Goal: Transaction & Acquisition: Purchase product/service

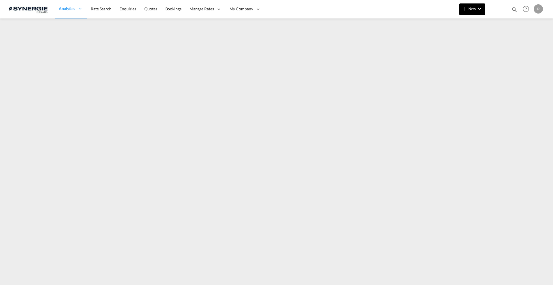
click at [478, 9] on md-icon "icon-chevron-down" at bounding box center [479, 8] width 7 height 7
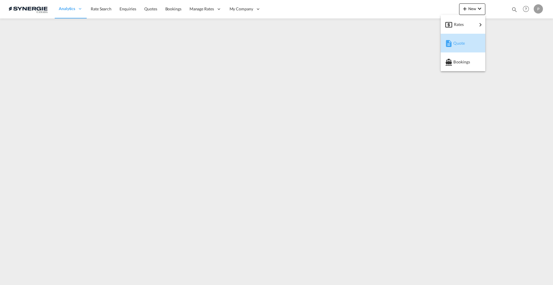
click at [455, 42] on span "Quote" at bounding box center [456, 43] width 6 height 12
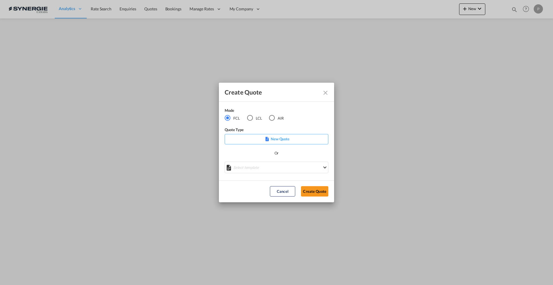
click at [245, 112] on div "Mode" at bounding box center [258, 110] width 66 height 7
click at [253, 117] on md-radio-button "LCL" at bounding box center [254, 118] width 15 height 6
click at [259, 173] on md-select "Select template New DAP Import LCL Karen Mercier | 09 Jul 2025 BRAZIL LCL EXPOR…" at bounding box center [277, 168] width 104 height 12
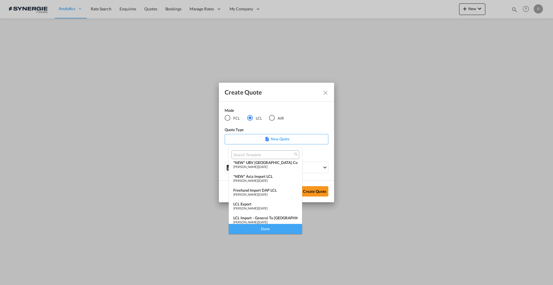
scroll to position [72, 0]
click at [268, 175] on div "*NEW* Asia Import LCL" at bounding box center [265, 176] width 64 height 5
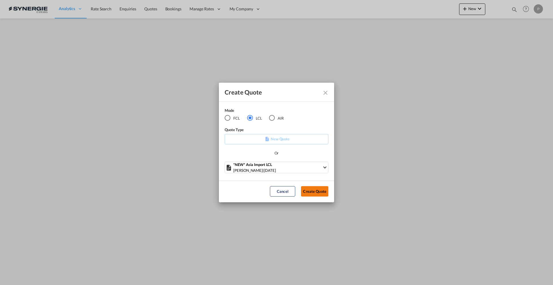
click at [313, 192] on button "Create Quote" at bounding box center [314, 191] width 27 height 10
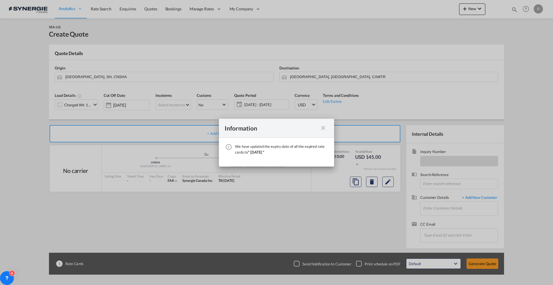
click at [323, 128] on md-icon "icon-close fg-AAA8AD cursor" at bounding box center [323, 127] width 7 height 7
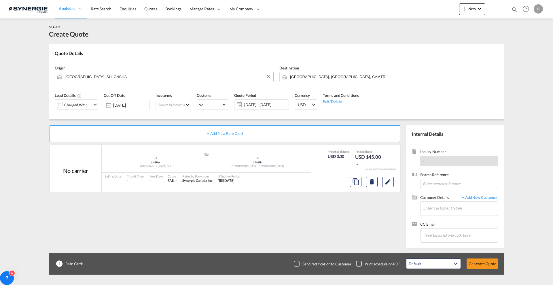
click at [120, 78] on input "Shanghai, SH, CNSHA" at bounding box center [167, 77] width 205 height 10
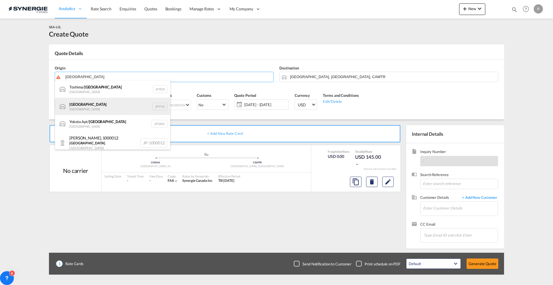
click at [106, 104] on div "Tokyo Japan JPTYO" at bounding box center [112, 106] width 115 height 17
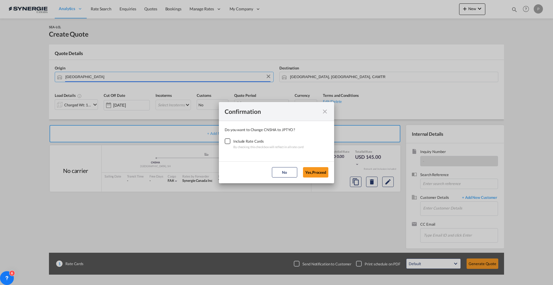
type input "Tokyo, JPTYO"
click at [230, 141] on div "Checkbox No Ink" at bounding box center [228, 141] width 6 height 6
drag, startPoint x: 314, startPoint y: 169, endPoint x: 302, endPoint y: 166, distance: 11.9
click at [314, 169] on button "Yes,Proceed" at bounding box center [315, 172] width 25 height 10
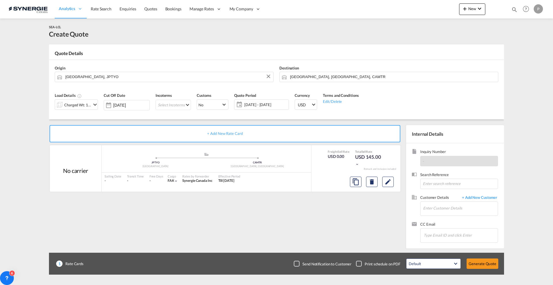
click at [94, 109] on div "Charged Wt: 1.44 W/M" at bounding box center [76, 104] width 43 height 10
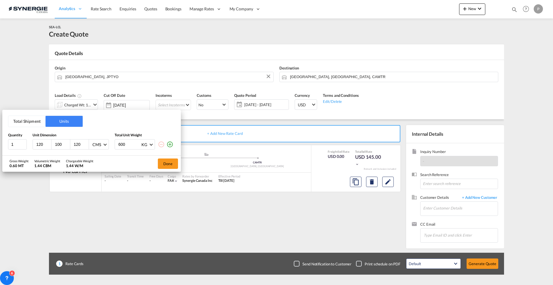
click at [58, 143] on input "100" at bounding box center [62, 144] width 16 height 5
type input "86"
type input "465"
click at [168, 163] on button "Done" at bounding box center [168, 163] width 20 height 10
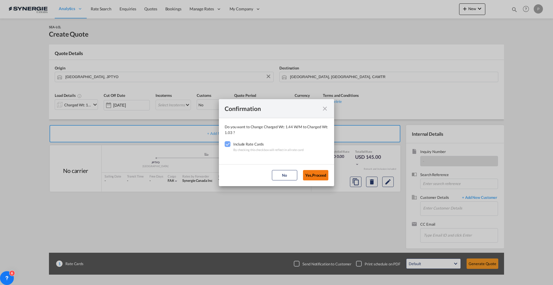
click at [308, 174] on button "Yes,Proceed" at bounding box center [315, 175] width 25 height 10
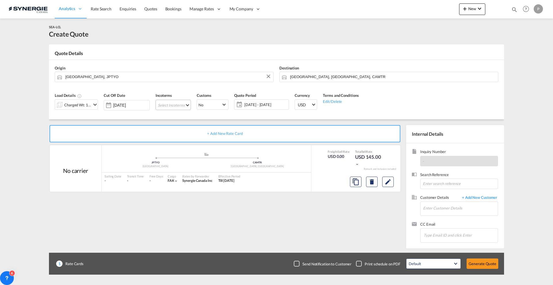
click at [174, 104] on md-select "Select Incoterms CFR - import Cost and Freight CPT - export Carrier Paid to DPU…" at bounding box center [173, 105] width 35 height 10
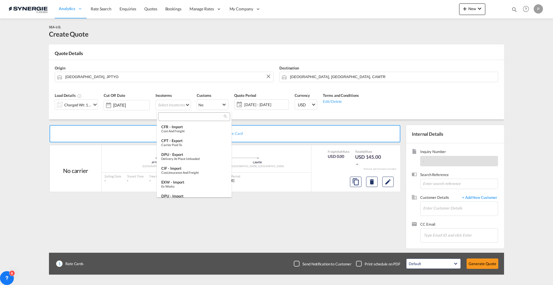
click at [185, 115] on input "search" at bounding box center [192, 116] width 64 height 5
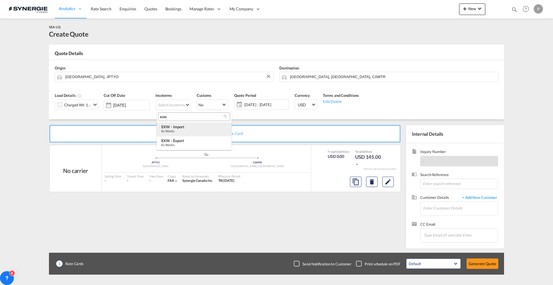
type input "exw"
click at [186, 132] on div "Ex Works" at bounding box center [194, 131] width 66 height 4
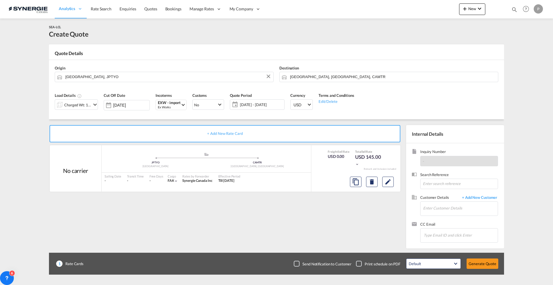
click at [276, 104] on span "[DATE] - [DATE]" at bounding box center [261, 104] width 43 height 5
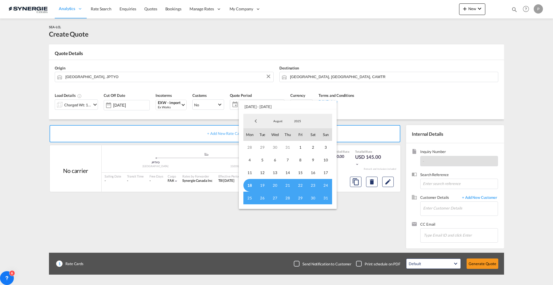
click at [252, 185] on span "18" at bounding box center [249, 185] width 13 height 13
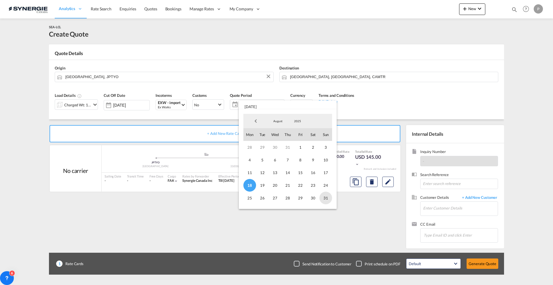
click at [327, 198] on span "31" at bounding box center [325, 198] width 13 height 13
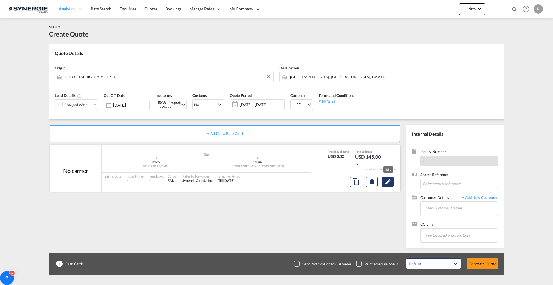
click at [385, 185] on button "Edit" at bounding box center [388, 182] width 12 height 10
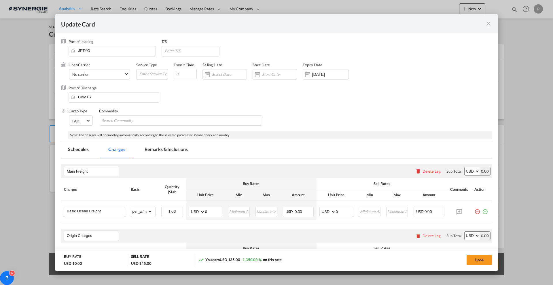
select select "per_w/m"
select select "flat"
select select "per_hbl"
select select "per_w/m"
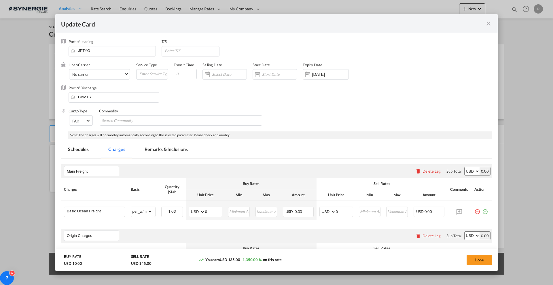
select select "per_bl"
select select "flat"
select select "per_bl"
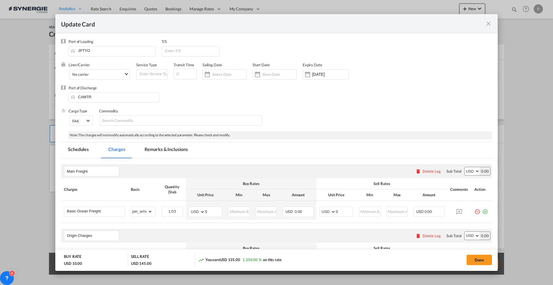
select select "per_bl"
select select "per_shipment"
click at [211, 213] on input "0" at bounding box center [213, 211] width 17 height 9
click at [211, 214] on input "0" at bounding box center [213, 211] width 17 height 9
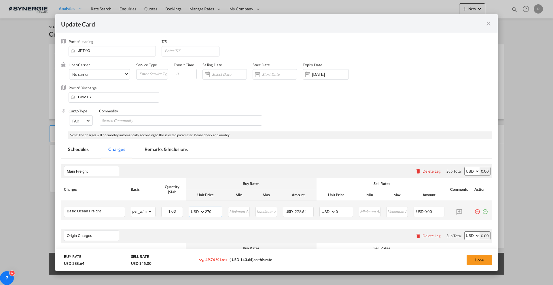
type input "270"
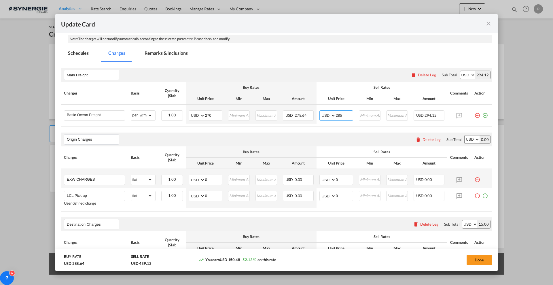
scroll to position [108, 0]
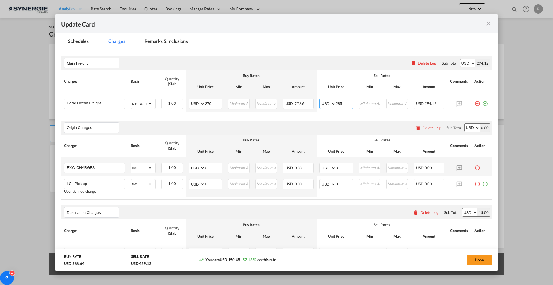
type input "285"
click at [205, 170] on input "0" at bounding box center [213, 167] width 17 height 9
type input "230"
type input "280"
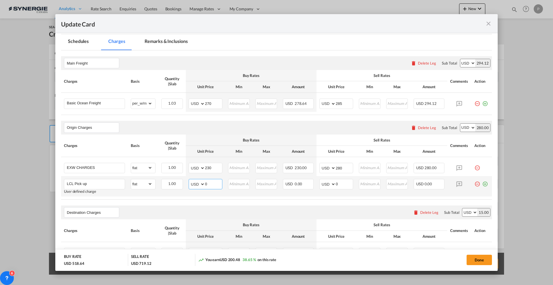
click at [211, 181] on input "0" at bounding box center [213, 183] width 17 height 9
type input "200"
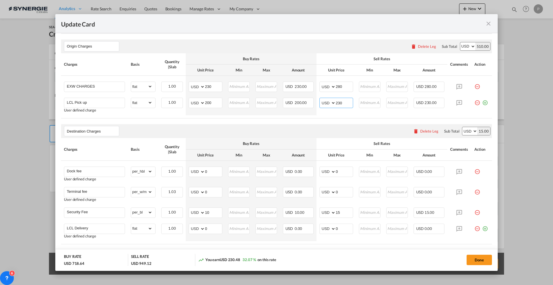
scroll to position [216, 0]
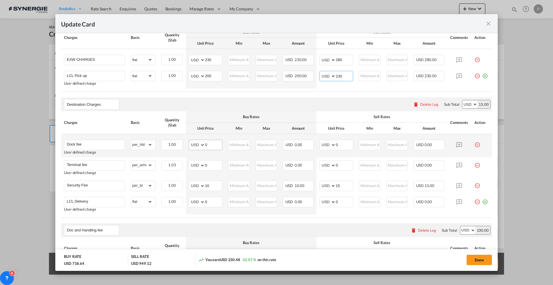
type input "230"
click at [209, 144] on input "0" at bounding box center [213, 144] width 17 height 9
type input "40"
type input "60"
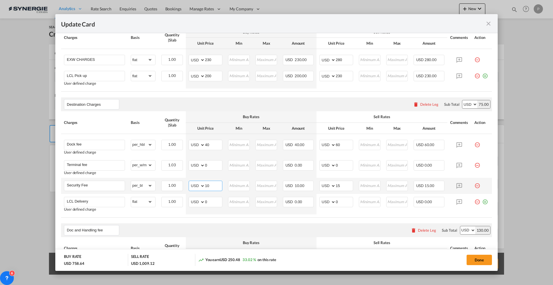
click at [210, 187] on input "10" at bounding box center [213, 185] width 17 height 9
type input "7"
click at [116, 165] on input "Terminal fee" at bounding box center [96, 164] width 58 height 9
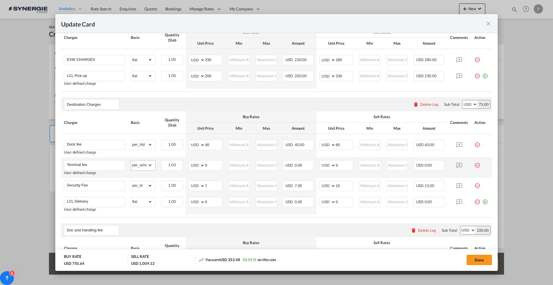
click at [153, 166] on md-input-container "gross_weight volumetric_weight per_shipment per_bl per_km per_hawb per_kg flat …" at bounding box center [143, 164] width 24 height 9
click at [148, 167] on select "gross_weight volumetric_weight per_shipment per_bl per_km per_hawb per_kg flat …" at bounding box center [141, 164] width 21 height 9
select select "flat"
click at [131, 160] on select "gross_weight volumetric_weight per_shipment per_bl per_km per_hawb per_kg flat …" at bounding box center [141, 164] width 21 height 9
click at [212, 162] on input "0" at bounding box center [213, 164] width 17 height 9
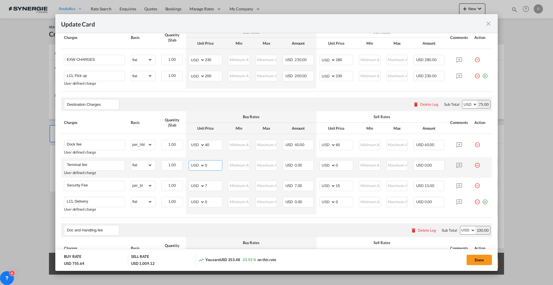
click at [212, 162] on input "0" at bounding box center [213, 164] width 17 height 9
type input "20"
click at [343, 166] on input "0" at bounding box center [344, 164] width 17 height 9
type input "25"
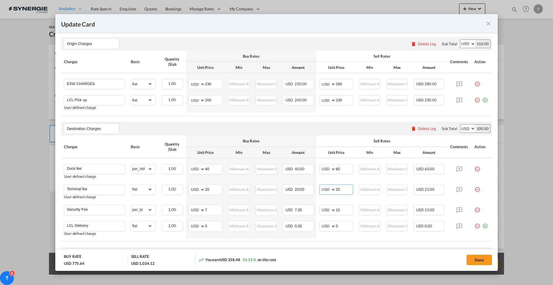
scroll to position [252, 0]
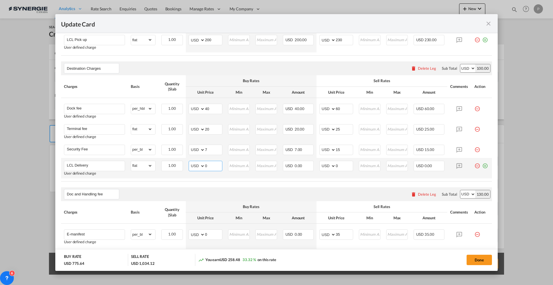
click at [208, 165] on input "0" at bounding box center [213, 165] width 17 height 9
type input "170"
click at [341, 166] on input "0" at bounding box center [344, 165] width 17 height 9
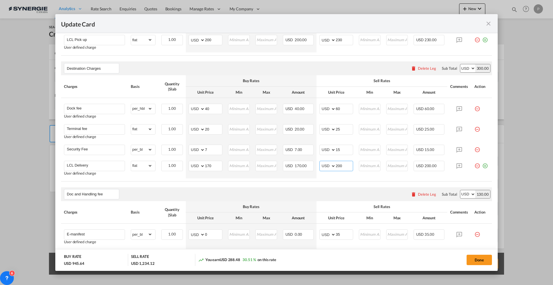
type input "200"
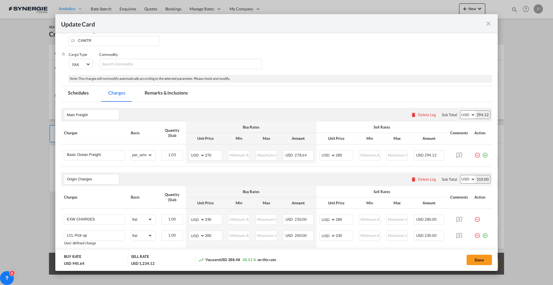
scroll to position [36, 0]
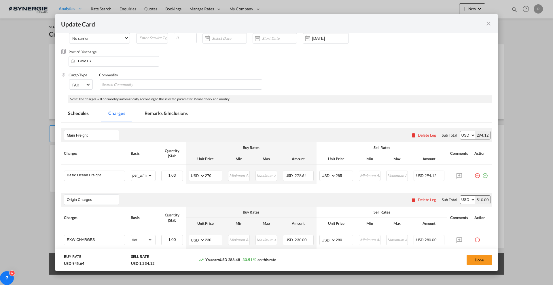
click at [159, 116] on md-tab-item "Remarks & Inclusions" at bounding box center [166, 114] width 57 height 16
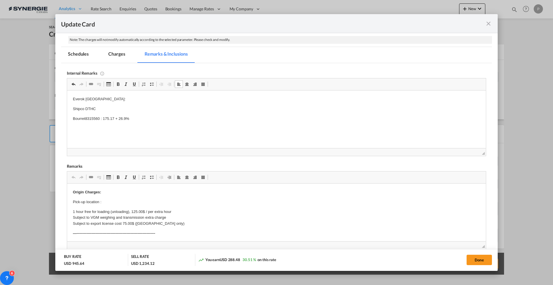
scroll to position [108, 0]
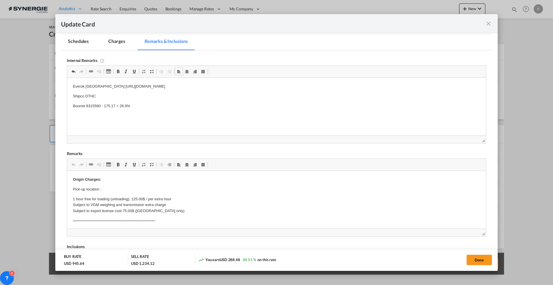
click at [96, 86] on p "Everok Japan:https://app.frontapp.com/open/cnv_q6cu95b?key=XYGrLscCc_BjgPokGBgV…" at bounding box center [276, 87] width 407 height 6
drag, startPoint x: 74, startPoint y: 180, endPoint x: 85, endPoint y: 179, distance: 10.7
click at [76, 179] on strong "Origin Charges:" at bounding box center [87, 179] width 28 height 4
click at [108, 184] on p "Pick-up location :" at bounding box center [276, 185] width 407 height 6
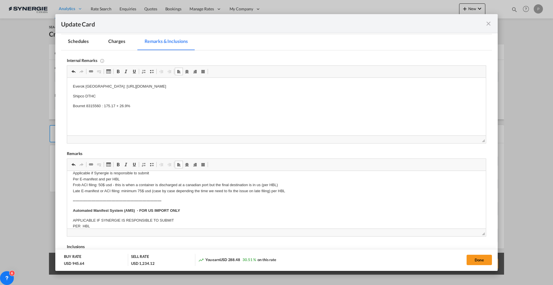
scroll to position [108, 0]
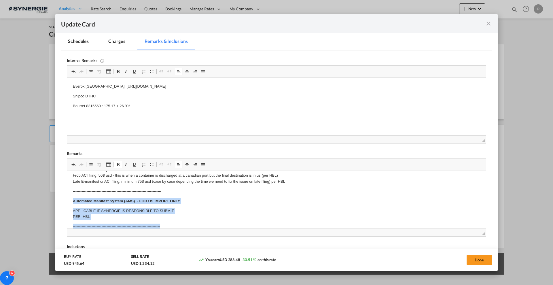
drag, startPoint x: 70, startPoint y: 200, endPoint x: 198, endPoint y: 220, distance: 129.2
click at [198, 220] on html "1 Pallet, 120x100x86 cm, 465 KG Commodity: Regular and Bio Maple Syrup Return C…" at bounding box center [276, 266] width 419 height 406
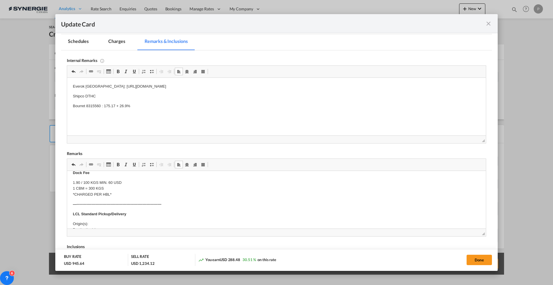
scroll to position [180, 0]
click at [118, 182] on p "Origin(s): Destination(s):" at bounding box center [276, 183] width 407 height 12
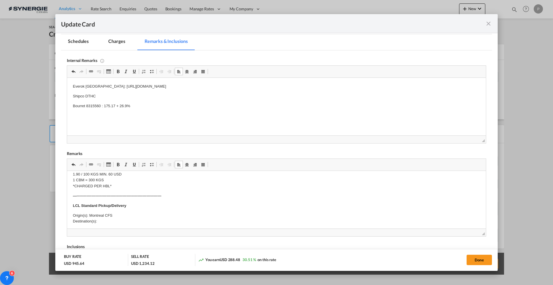
scroll to position [180, 0]
click at [111, 181] on p "Origin(s): Montreal CFS Destination(s):" at bounding box center [276, 183] width 407 height 12
click at [112, 185] on p "Origin(s): Montreal CFS Destination(s):" at bounding box center [276, 183] width 407 height 12
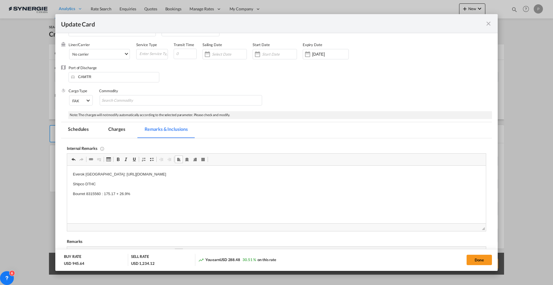
scroll to position [0, 0]
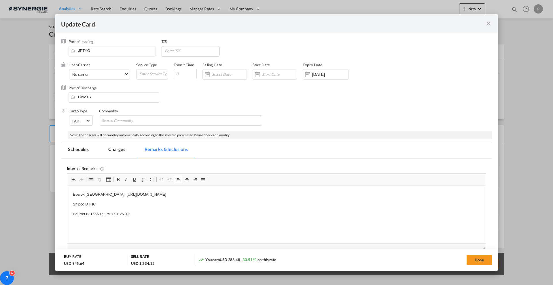
click at [189, 54] on input "Update CardPort of ..." at bounding box center [191, 50] width 55 height 9
click at [203, 49] on input "Update CardPort of ..." at bounding box center [191, 50] width 55 height 9
paste input "KRPUS"
type input "KRPUS"
click at [181, 69] on input "Update CardPort of ..." at bounding box center [185, 74] width 23 height 10
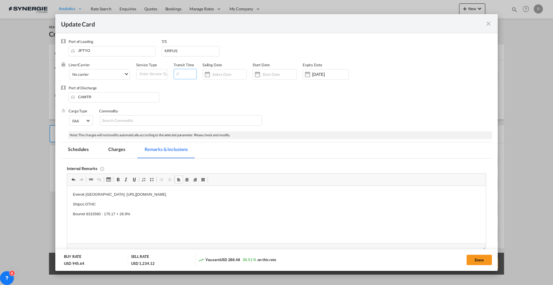
click at [183, 73] on input "Update CardPort of ..." at bounding box center [185, 74] width 23 height 10
type input "45"
click at [230, 99] on div "Port of Discharge CAMTR" at bounding box center [276, 96] width 431 height 23
click at [478, 259] on button "Done" at bounding box center [479, 260] width 25 height 10
type input "[DATE]"
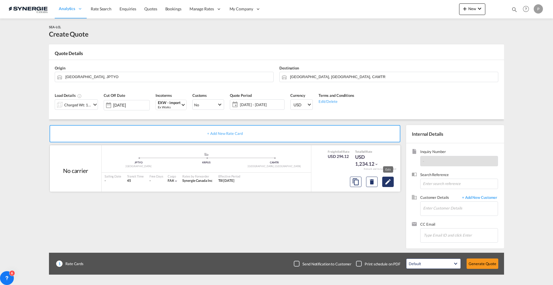
click at [387, 185] on button "Edit" at bounding box center [388, 182] width 12 height 10
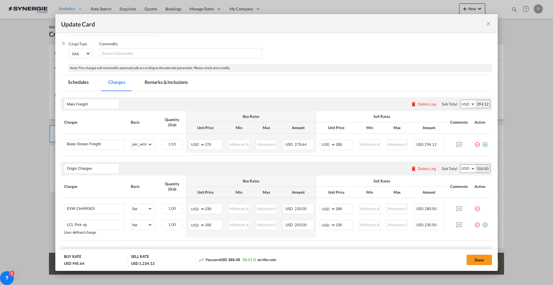
scroll to position [108, 0]
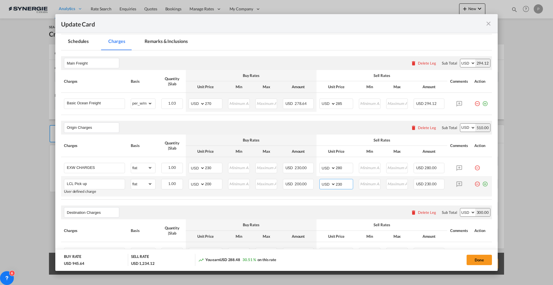
drag, startPoint x: 342, startPoint y: 181, endPoint x: 338, endPoint y: 179, distance: 4.9
click at [338, 179] on input "230" at bounding box center [344, 183] width 17 height 9
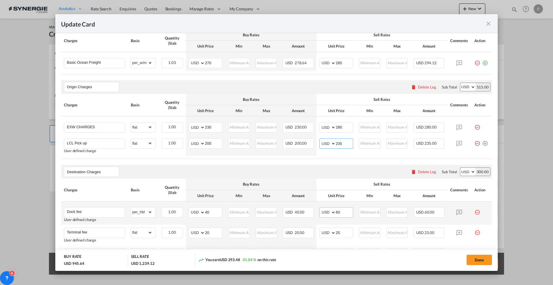
scroll to position [144, 0]
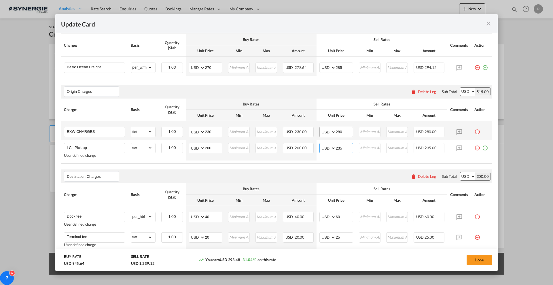
type input "235"
drag, startPoint x: 339, startPoint y: 132, endPoint x: 335, endPoint y: 130, distance: 4.9
click at [336, 130] on input "280" at bounding box center [344, 131] width 17 height 9
type input "265"
click at [480, 257] on button "Done" at bounding box center [479, 260] width 25 height 10
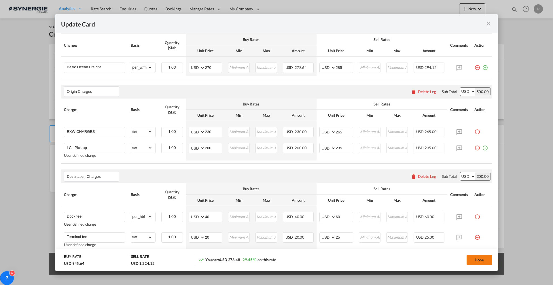
type input "[DATE]"
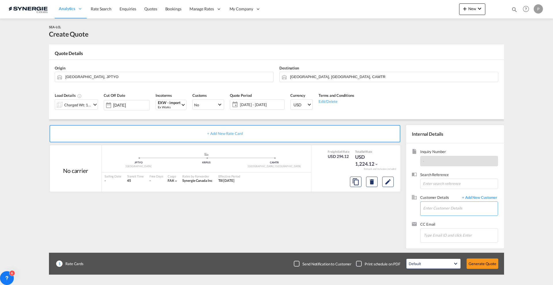
click at [437, 206] on input "Enter Customer Details" at bounding box center [460, 208] width 75 height 13
paste input "marie-josee@vifranc.com"
click at [466, 211] on body "Analytics Reports Dashboard Rate Search Enquiries Quotes Bookings" at bounding box center [276, 142] width 553 height 285
click at [461, 218] on div "Marie-Josee Lemire marie-josee@vifranc.com | VIFRANC" at bounding box center [480, 218] width 115 height 16
type input "VIFRANC, Marie-Josee Lemire, marie-josee@vifranc.com"
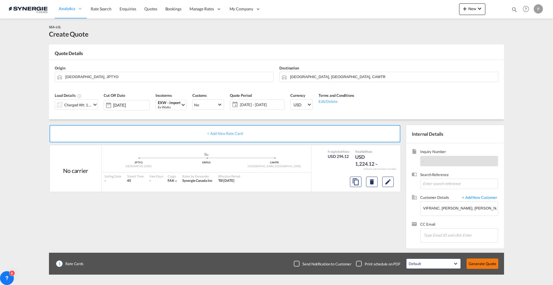
click at [483, 264] on button "Generate Quote" at bounding box center [483, 263] width 32 height 10
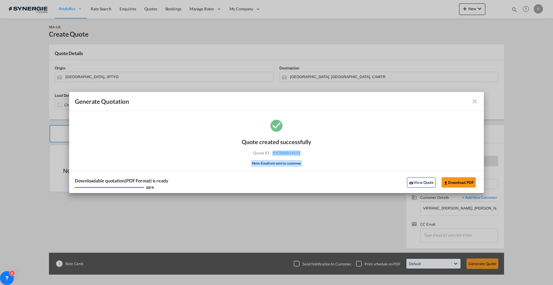
drag, startPoint x: 304, startPoint y: 156, endPoint x: 272, endPoint y: 156, distance: 32.0
click at [272, 156] on div "Quote created successfully Quote ID : SYC000014115 Note: Email not sent to cust…" at bounding box center [277, 151] width 70 height 39
copy span "SYC000014115"
click at [457, 181] on button "Download PDF" at bounding box center [459, 182] width 34 height 10
click at [475, 102] on md-icon "icon-close fg-AAA8AD cursor m-0" at bounding box center [474, 101] width 7 height 7
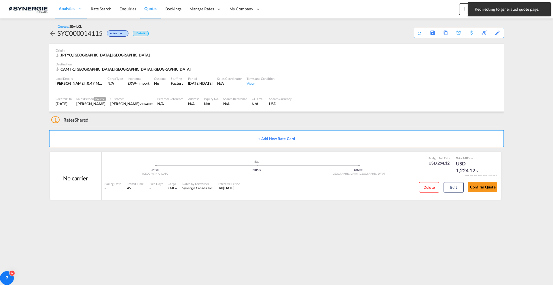
click at [459, 8] on div "Analytics Reports Dashboard Rate Search Enquiries Quotes Bookings" at bounding box center [277, 9] width 536 height 18
click at [462, 8] on md-icon "icon-plus 400-fg" at bounding box center [464, 8] width 7 height 7
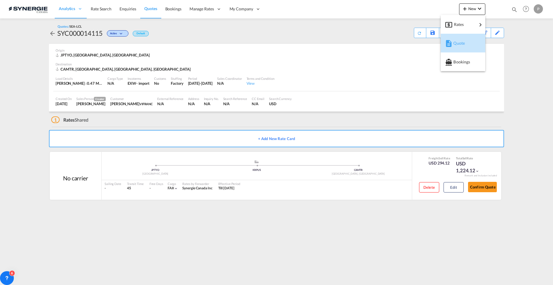
click at [457, 42] on span "Quote" at bounding box center [456, 43] width 6 height 12
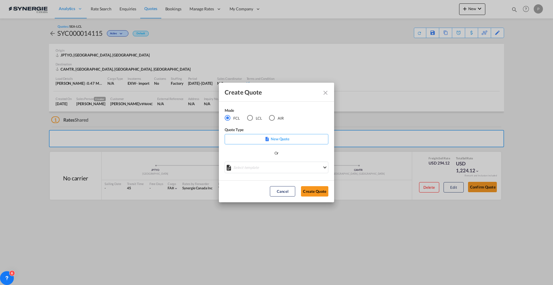
click at [255, 173] on div "Select template *NEW* FCL FREEHAND / DAP [PERSON_NAME] | [DATE] *NEW* Import FC…" at bounding box center [277, 168] width 104 height 13
click at [254, 169] on md-select "Select template *NEW* FCL FREEHAND / DAP [PERSON_NAME] | [DATE] *NEW* Import FC…" at bounding box center [277, 168] width 104 height 12
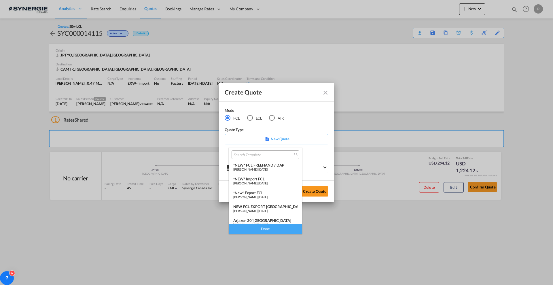
click at [252, 117] on md-backdrop at bounding box center [276, 142] width 553 height 285
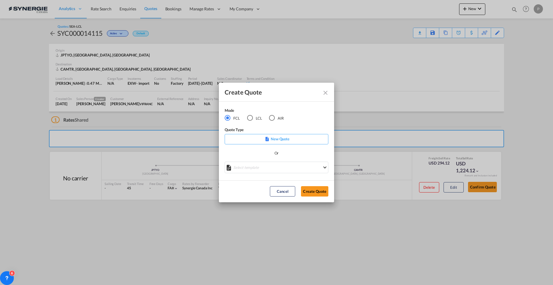
click at [251, 124] on div "Mode FCL LCL AIR" at bounding box center [258, 116] width 66 height 19
click at [252, 118] on div "LCL" at bounding box center [250, 118] width 6 height 6
click at [264, 169] on md-select "Select template New DAP Import LCL Karen Mercier | 09 Jul 2025 BRAZIL LCL EXPOR…" at bounding box center [277, 168] width 104 height 12
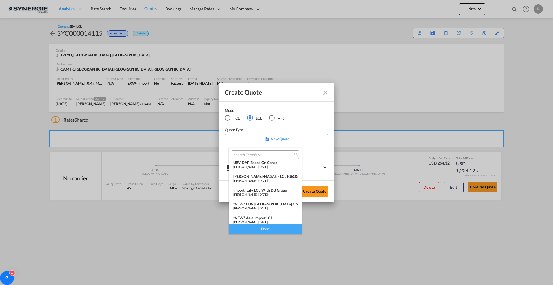
scroll to position [72, 0]
click at [266, 210] on md-option "LCL Export Pablo Gomez Saldarriaga | 17 Jul 2024" at bounding box center [265, 206] width 73 height 14
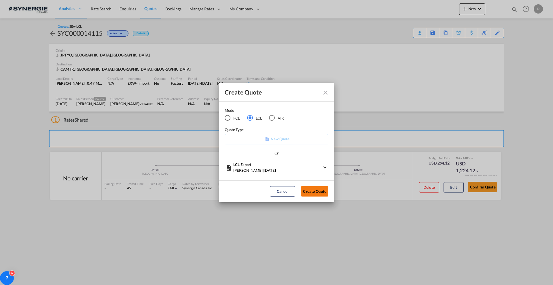
click at [320, 190] on button "Create Quote" at bounding box center [314, 191] width 27 height 10
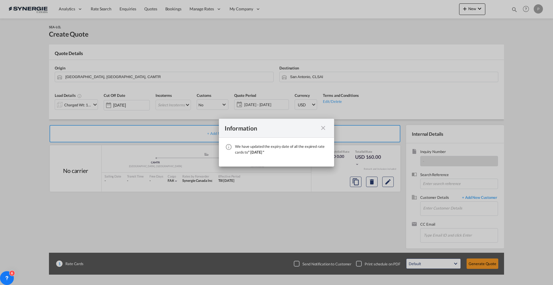
click at [323, 126] on md-icon "icon-close fg-AAA8AD cursor" at bounding box center [323, 127] width 7 height 7
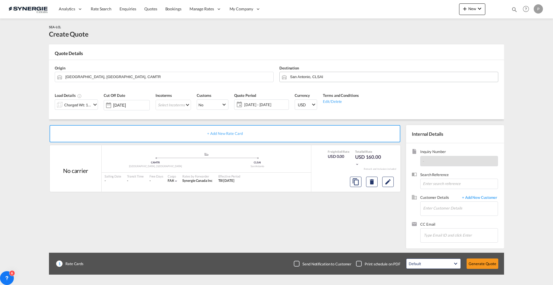
click at [317, 82] on md-autocomplete "San Antonio, CLSAI" at bounding box center [392, 77] width 205 height 10
click at [319, 74] on input "San Antonio, CLSAI" at bounding box center [392, 77] width 205 height 10
click at [321, 88] on div "Port Kla ng (Pelabuhan Klang) Malaysia MYPKG" at bounding box center [337, 90] width 115 height 21
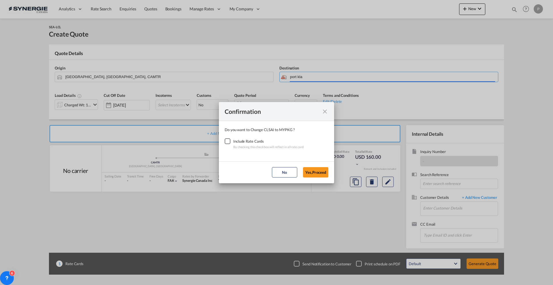
type input "Port Klang (Pelabuhan Klang), MYPKG"
click at [227, 142] on div "Checkbox No Ink" at bounding box center [228, 141] width 6 height 6
click at [313, 166] on md-dialog-actions "No Yes,Proceed" at bounding box center [276, 172] width 115 height 22
click at [317, 171] on button "Yes,Proceed" at bounding box center [315, 172] width 25 height 10
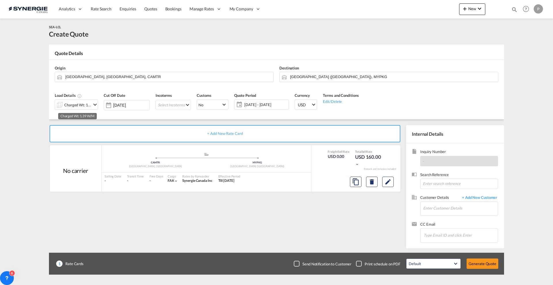
click at [78, 105] on div "Charged Wt: 1.39 W/M" at bounding box center [77, 105] width 27 height 8
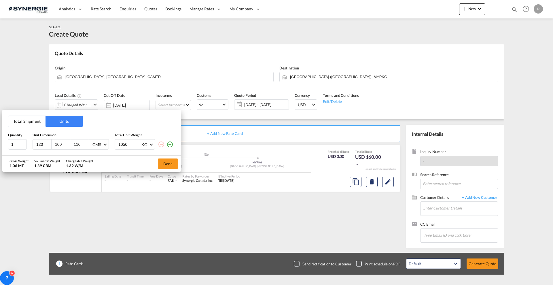
click at [16, 120] on button "Total Shipment" at bounding box center [26, 121] width 37 height 11
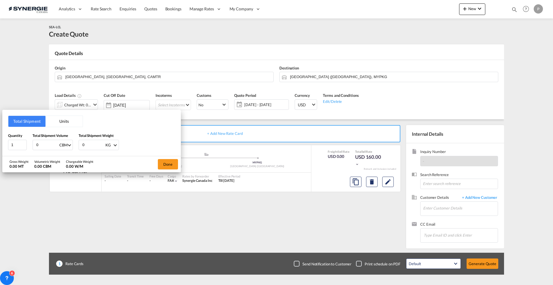
click at [52, 147] on input "0" at bounding box center [47, 145] width 23 height 10
click at [50, 141] on input "0" at bounding box center [47, 145] width 23 height 10
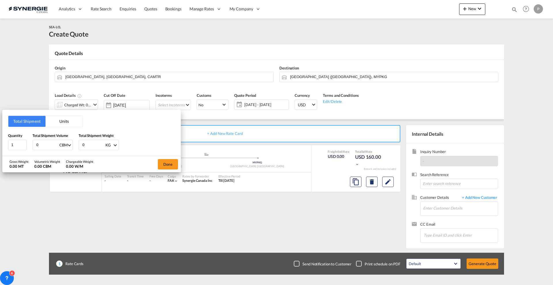
type input "1"
type input "1.95"
type input "1030"
click at [166, 162] on button "Done" at bounding box center [168, 164] width 20 height 10
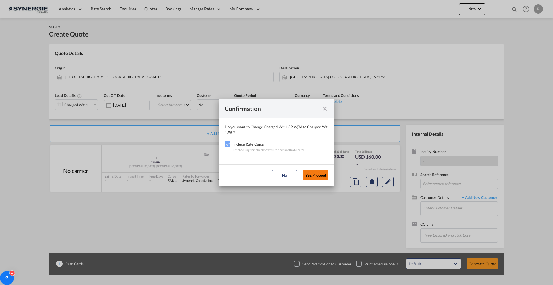
click at [309, 175] on button "Yes,Proceed" at bounding box center [315, 175] width 25 height 10
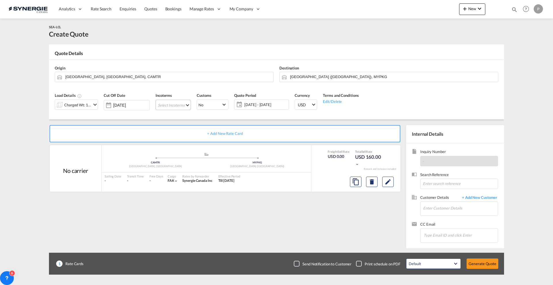
click at [180, 103] on md-select "Select Incoterms CFR - import Cost and Freight CPT - export Carrier Paid to DPU…" at bounding box center [173, 105] width 35 height 10
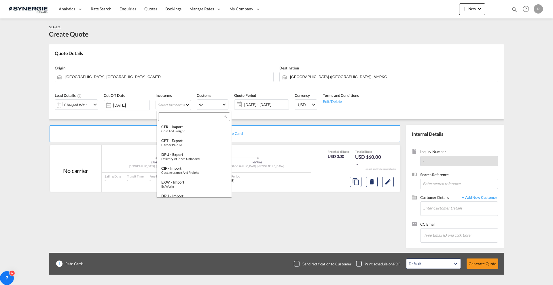
click at [185, 115] on input "search" at bounding box center [192, 116] width 64 height 5
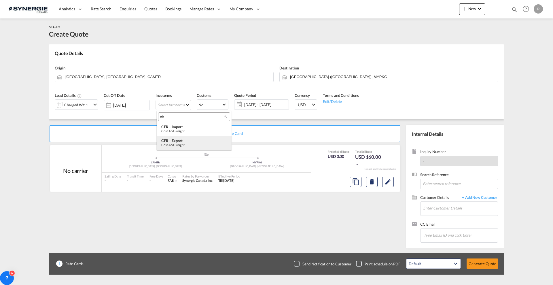
type input "cfr"
click at [186, 138] on div "CFR - export" at bounding box center [194, 140] width 66 height 5
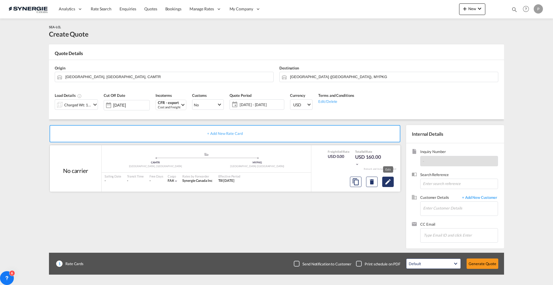
click at [392, 183] on button "Edit" at bounding box center [388, 182] width 12 height 10
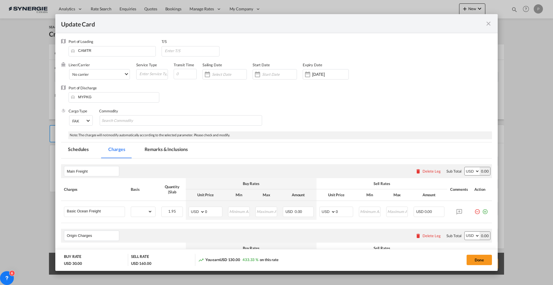
scroll to position [36, 0]
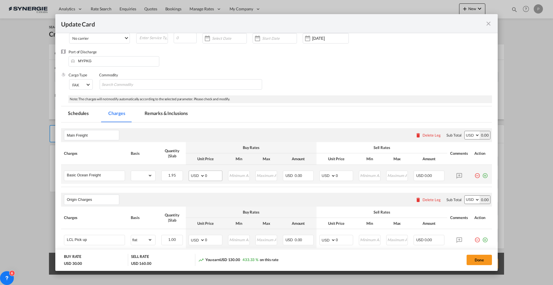
click at [205, 172] on div "Update Card Port ..." at bounding box center [205, 176] width 0 height 10
click at [213, 177] on input "0" at bounding box center [213, 175] width 17 height 9
click at [154, 177] on div "gross_weight volumetric_weight per_shipment per_bl per_km per_hawb per_kg flat …" at bounding box center [143, 176] width 25 height 10
drag, startPoint x: 140, startPoint y: 171, endPoint x: 142, endPoint y: 178, distance: 7.7
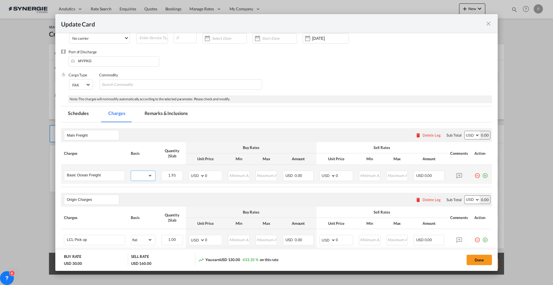
click at [140, 171] on select "gross_weight volumetric_weight per_shipment per_bl per_km per_hawb per_kg flat …" at bounding box center [141, 175] width 21 height 9
select select "per_w/m"
click at [131, 171] on select "gross_weight volumetric_weight per_shipment per_bl per_km per_hawb per_kg flat …" at bounding box center [141, 175] width 21 height 9
click at [211, 176] on input "0" at bounding box center [213, 175] width 17 height 9
click at [211, 177] on input "0" at bounding box center [213, 175] width 17 height 9
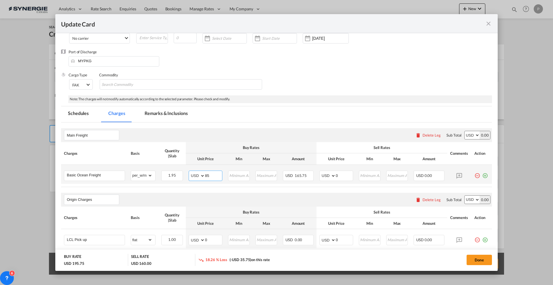
type input "85"
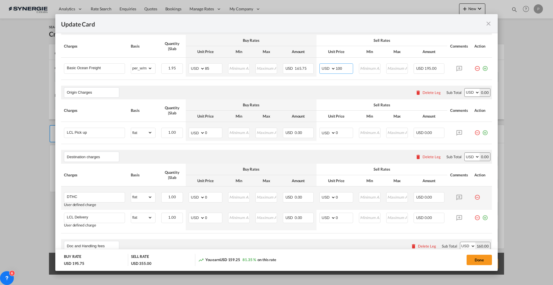
scroll to position [144, 0]
type input "100"
click at [216, 193] on input "0" at bounding box center [213, 196] width 17 height 9
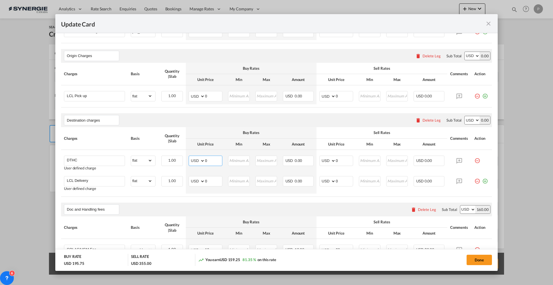
scroll to position [216, 0]
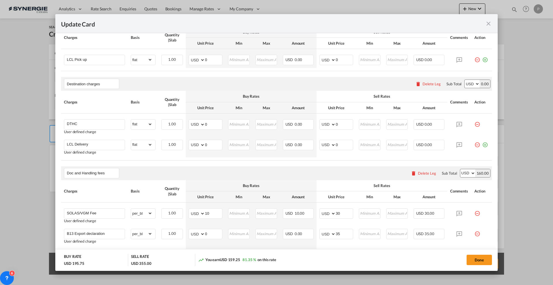
click at [431, 84] on div "Delete Leg" at bounding box center [432, 84] width 18 height 5
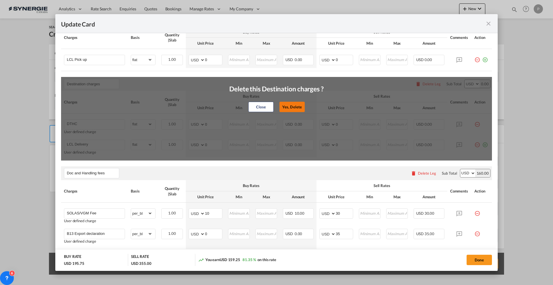
click at [293, 103] on button "Yes, Delete" at bounding box center [291, 107] width 25 height 10
type input "Doc and Handling fees"
type input "SOLAS/VGM Fee"
select select "per_bl"
type input "10"
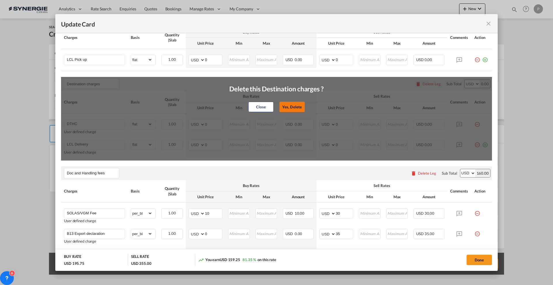
type input "30"
type input "B13 Export declaration"
select select "per_bl"
type input "35"
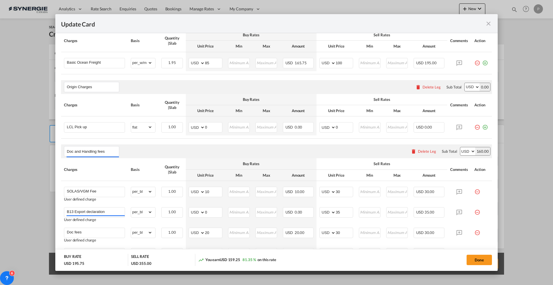
scroll to position [99, 0]
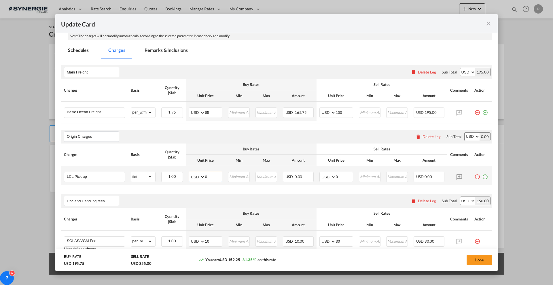
click at [212, 175] on input "0" at bounding box center [213, 176] width 17 height 9
type input "70"
type input "115"
click at [322, 138] on div "Origin Charges Please enter leg name Leg Name Already Exists Delete Leg Sub Tot…" at bounding box center [276, 137] width 431 height 14
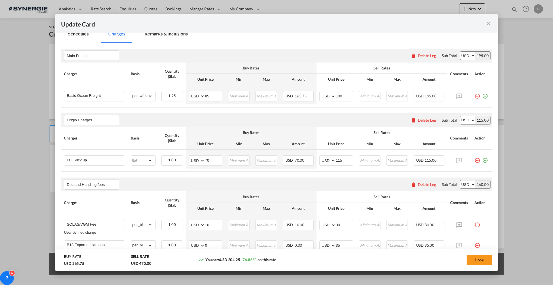
scroll to position [63, 0]
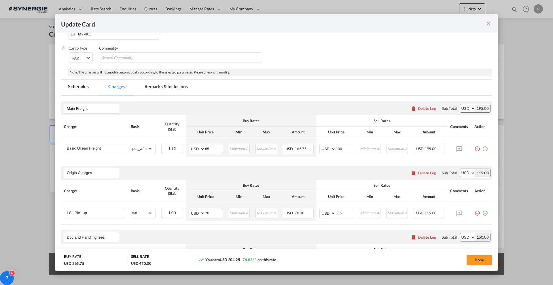
click at [168, 77] on div "Port of Loading CAMTR T/S Liner/Carrier No carrier 2HM LOGISTICS D.O.O AAXL GLO…" at bounding box center [276, 192] width 431 height 433
click at [170, 92] on md-tab-item "Remarks & Inclusions" at bounding box center [166, 87] width 57 height 16
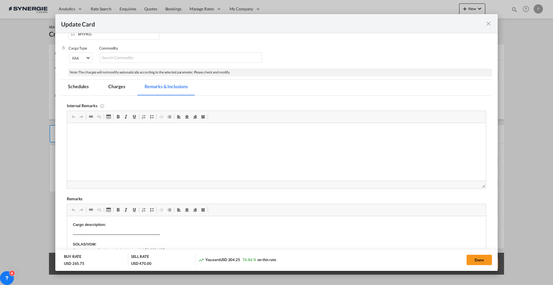
scroll to position [0, 0]
click at [133, 139] on p "Odyssey: WPG-430673" at bounding box center [276, 145] width 407 height 12
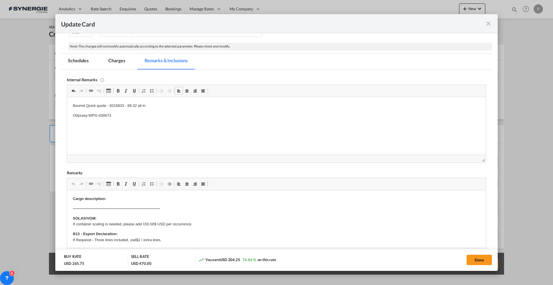
scroll to position [99, 0]
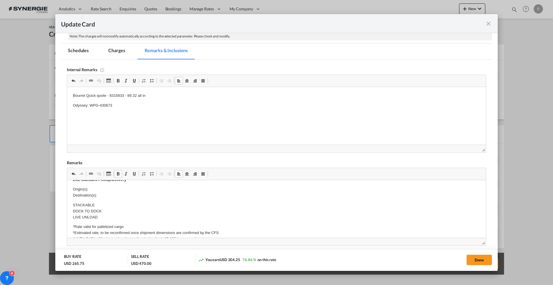
scroll to position [72, 0]
click at [108, 196] on body "Cargo description: ------------------------------------------------------------…" at bounding box center [276, 257] width 407 height 287
click at [103, 184] on p "Origin(s): Destination(s):" at bounding box center [276, 190] width 407 height 12
click at [116, 192] on p "Origin(s): 104 Ave. Liberté, Candiac, QC, J5R 6X1 Destination(s):" at bounding box center [276, 190] width 407 height 12
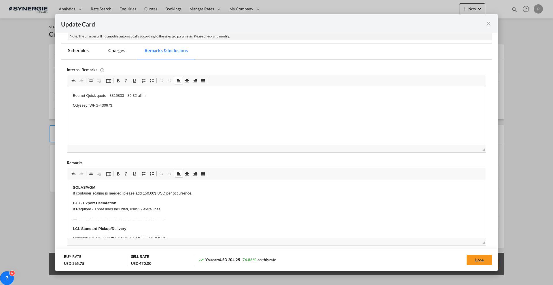
scroll to position [0, 0]
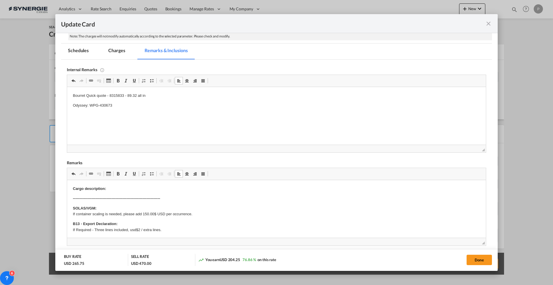
click at [120, 190] on p "Cargo description:" at bounding box center [276, 189] width 407 height 6
drag, startPoint x: 122, startPoint y: 50, endPoint x: 182, endPoint y: 17, distance: 69.3
click at [122, 50] on md-tab-item "Charges" at bounding box center [116, 51] width 31 height 16
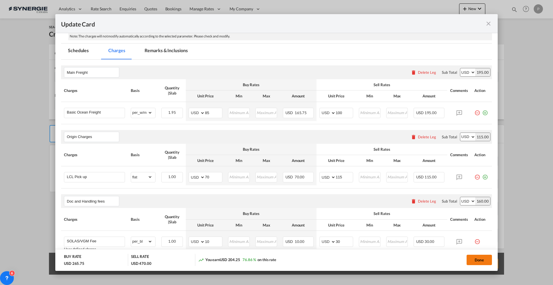
click at [485, 257] on button "Done" at bounding box center [479, 260] width 25 height 10
type input "[DATE]"
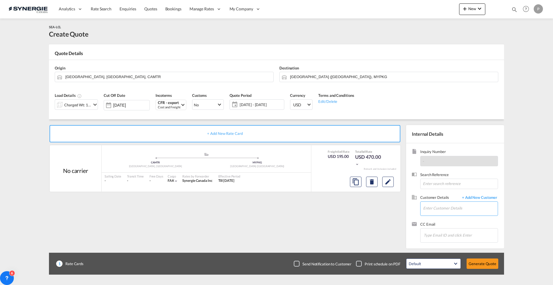
click at [442, 211] on input "Enter Customer Details" at bounding box center [460, 208] width 75 height 13
paste input "hatim@zindaproducts.com"
click at [451, 221] on div "Hatim Hammane hatim@zindaproducts.com | Zinda Products Canada inc." at bounding box center [480, 218] width 115 height 16
type input "Zinda Products Canada inc., Hatim Hammane, hatim@zindaproducts.com"
click at [480, 262] on button "Generate Quote" at bounding box center [483, 263] width 32 height 10
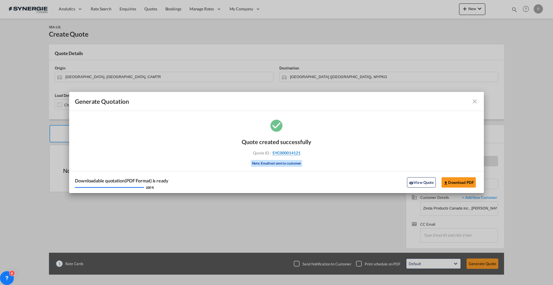
drag, startPoint x: 310, startPoint y: 152, endPoint x: 300, endPoint y: 155, distance: 9.9
click at [300, 155] on div "Quote created successfully Quote ID : SYC000014121 Note: Email not sent to cust…" at bounding box center [277, 151] width 70 height 39
copy div "SYC000014121"
click at [461, 182] on button "Download PDF" at bounding box center [459, 182] width 34 height 10
click at [477, 99] on md-icon "icon-close fg-AAA8AD cursor m-0" at bounding box center [474, 101] width 7 height 7
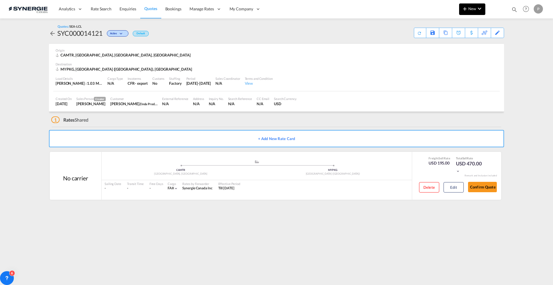
click at [480, 12] on md-icon "icon-chevron-down" at bounding box center [479, 8] width 7 height 7
click at [469, 41] on div "Quote" at bounding box center [463, 43] width 21 height 14
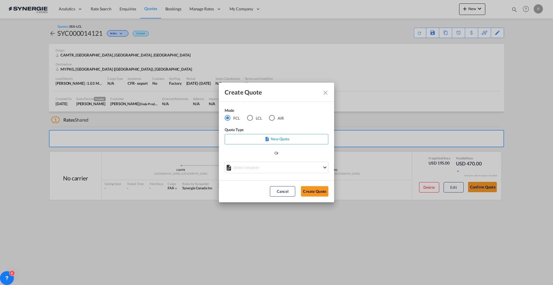
click at [255, 120] on md-radio-button "LCL" at bounding box center [254, 118] width 15 height 6
click at [255, 166] on md-select "Select template New DAP Import LCL Karen Mercier | 09 Jul 2025 BRAZIL LCL EXPOR…" at bounding box center [277, 168] width 104 height 12
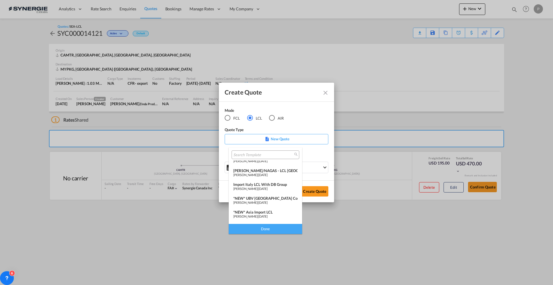
scroll to position [72, 0]
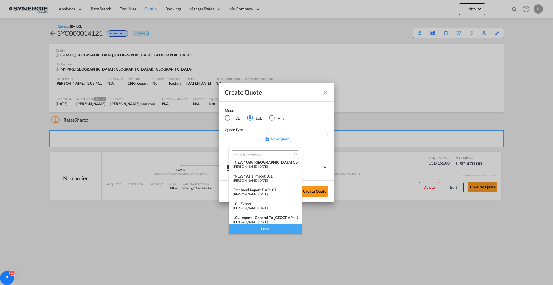
click at [268, 180] on span "06 Dec 2024" at bounding box center [262, 180] width 9 height 4
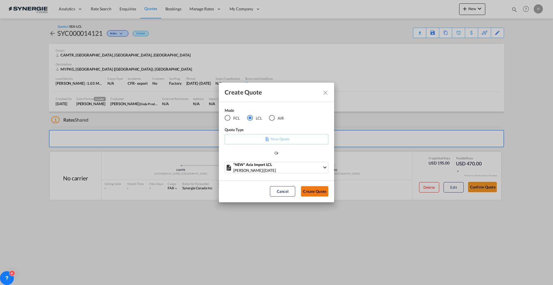
click at [304, 189] on button "Create Quote" at bounding box center [314, 191] width 27 height 10
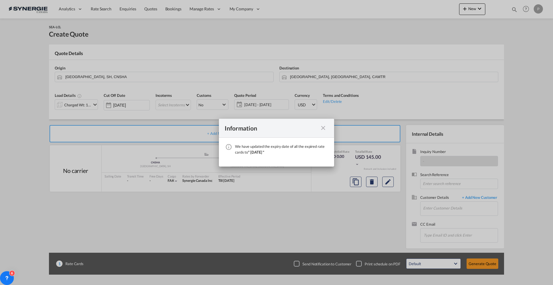
click at [324, 128] on md-icon "icon-close fg-AAA8AD cursor" at bounding box center [323, 127] width 7 height 7
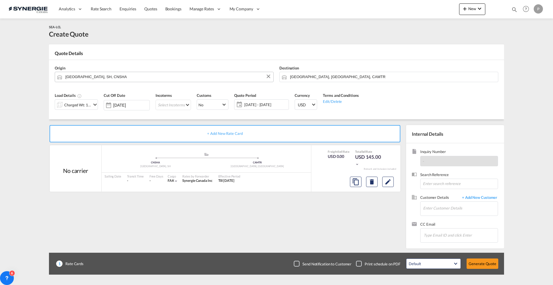
click at [92, 74] on input "Shanghai, SH, CNSHA" at bounding box center [167, 77] width 205 height 10
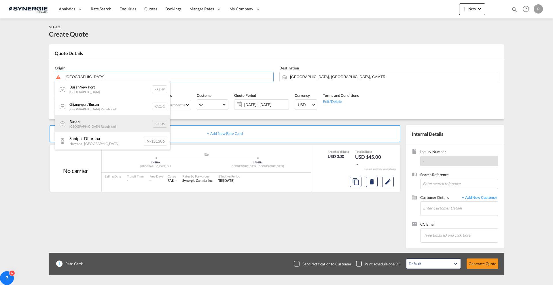
click at [98, 122] on div "Busan Korea, Republic of KRPUS" at bounding box center [112, 123] width 115 height 17
type input "Busan, KRPUS"
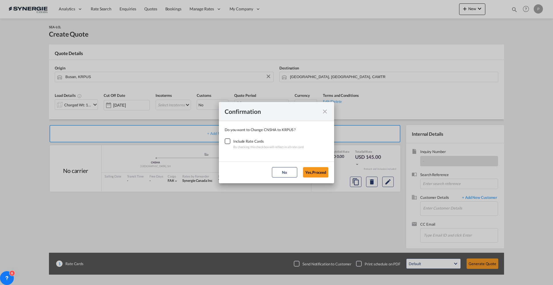
click at [229, 141] on div "Checkbox No Ink" at bounding box center [228, 141] width 6 height 6
click at [309, 171] on button "Yes,Proceed" at bounding box center [315, 172] width 25 height 10
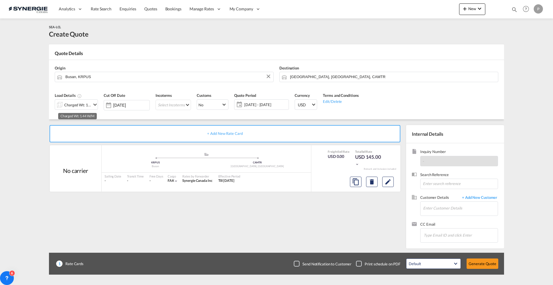
click at [84, 108] on div "Charged Wt: 1.44 W/M" at bounding box center [77, 105] width 27 height 8
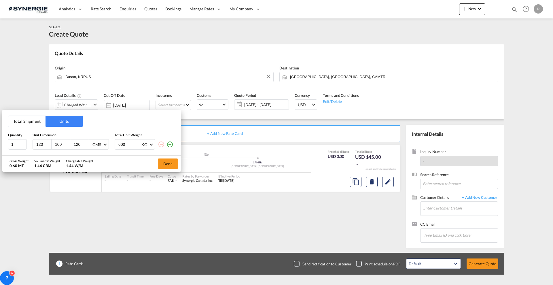
drag, startPoint x: 32, startPoint y: 148, endPoint x: 40, endPoint y: 145, distance: 9.3
click at [32, 148] on div "1 120 100 120 CMS CMS Inches 600 KG KG LB" at bounding box center [91, 144] width 167 height 10
click at [45, 144] on input "120" at bounding box center [44, 144] width 16 height 5
type input "110"
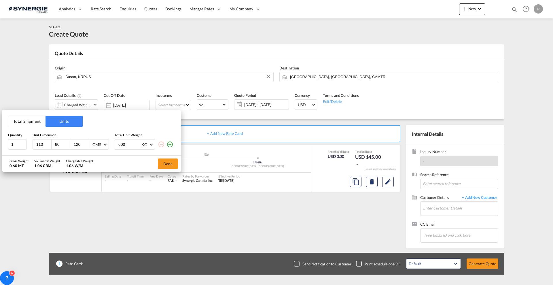
type input "80"
type input "45"
type input "500"
click at [170, 144] on md-icon "icon-plus-circle-outline" at bounding box center [169, 144] width 7 height 7
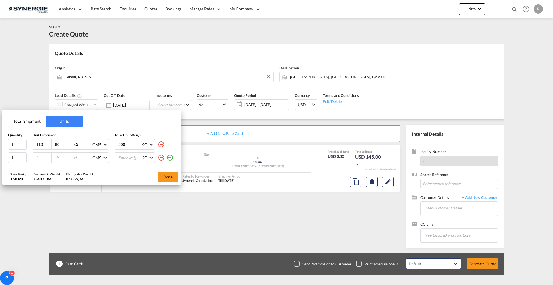
click at [37, 155] on input "number" at bounding box center [44, 157] width 16 height 5
type input "80"
type input "60"
type input "58"
type input "205"
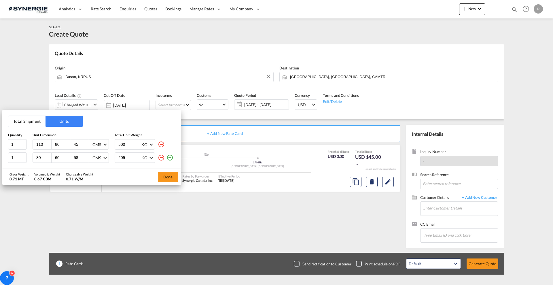
click at [99, 178] on div "Gross Weight 0.71 MT Volumetric Weight 0.67 CBM Chargeable Weight 0.71 W/M Done" at bounding box center [91, 177] width 179 height 16
click at [166, 175] on button "Done" at bounding box center [168, 177] width 20 height 10
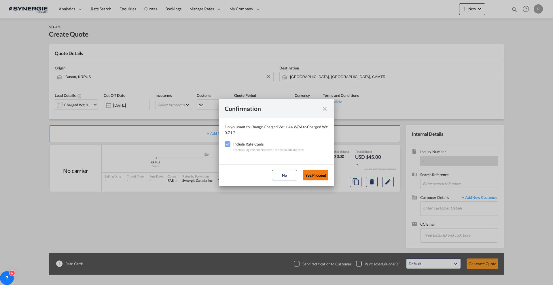
click at [310, 174] on button "Yes,Proceed" at bounding box center [315, 175] width 25 height 10
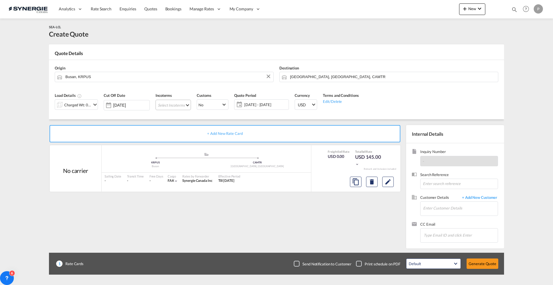
click at [189, 106] on md-select "Select Incoterms CFR - import Cost and Freight CPT - export Carrier Paid to DPU…" at bounding box center [173, 105] width 35 height 10
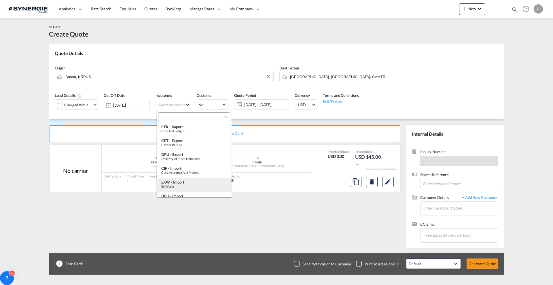
click at [188, 178] on md-option "EXW - import Ex Works" at bounding box center [194, 185] width 75 height 14
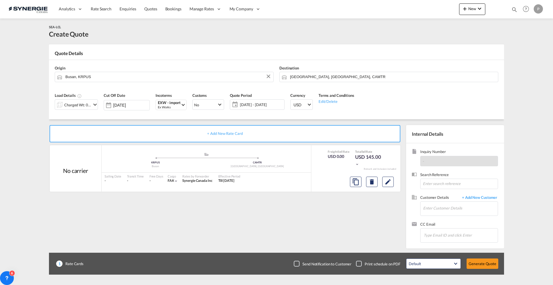
click at [264, 104] on span "[DATE] - [DATE]" at bounding box center [261, 104] width 43 height 5
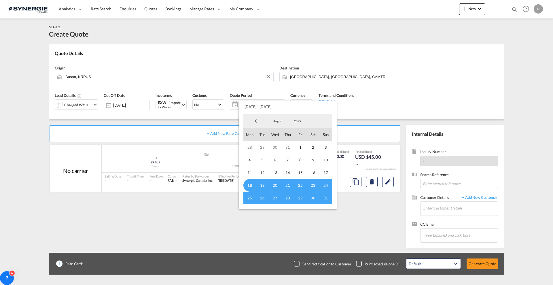
click at [251, 185] on span "18" at bounding box center [249, 185] width 13 height 13
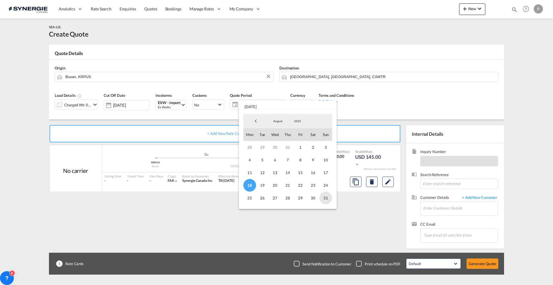
click at [324, 197] on span "31" at bounding box center [325, 198] width 13 height 13
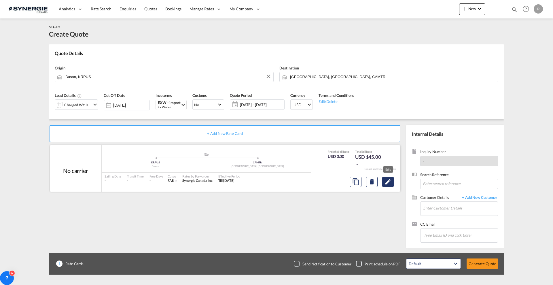
click at [389, 182] on md-icon "Edit" at bounding box center [388, 181] width 7 height 7
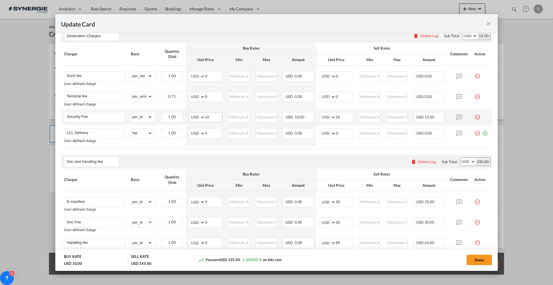
scroll to position [288, 0]
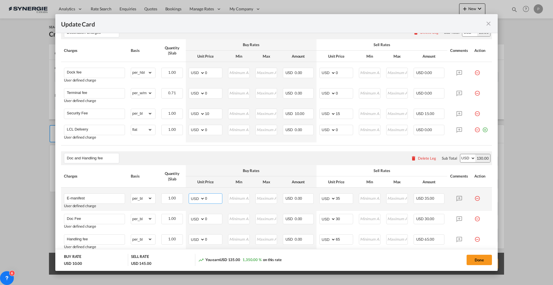
click at [210, 196] on input "0" at bounding box center [213, 198] width 17 height 9
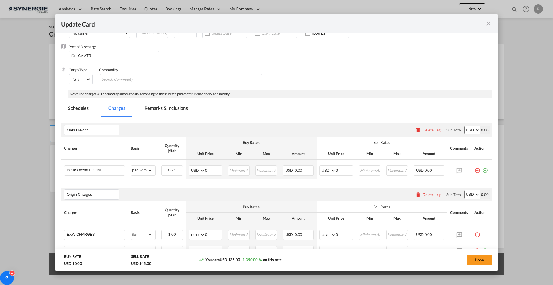
scroll to position [72, 0]
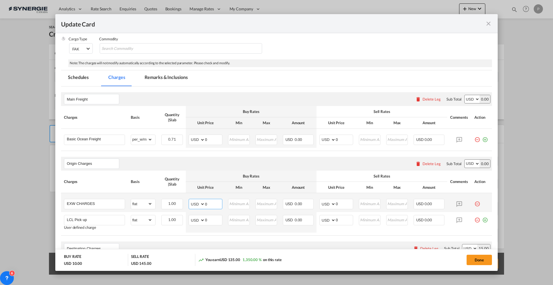
click at [219, 202] on input "0" at bounding box center [213, 203] width 17 height 9
type input "170"
type input "200"
click at [207, 217] on input "0" at bounding box center [213, 219] width 17 height 9
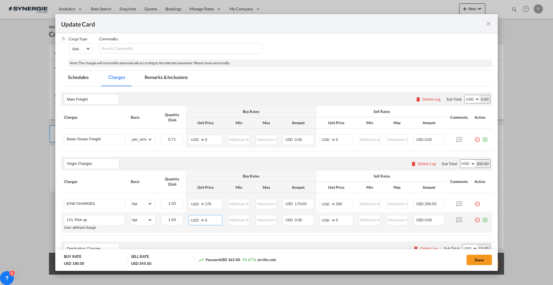
click at [207, 217] on input "0" at bounding box center [213, 219] width 17 height 9
type input "133"
type input "185"
click at [211, 138] on input "0" at bounding box center [213, 139] width 17 height 9
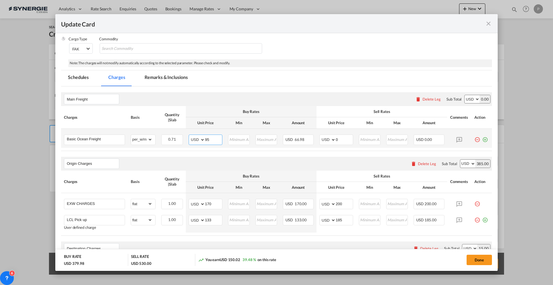
type input "95"
type input "110"
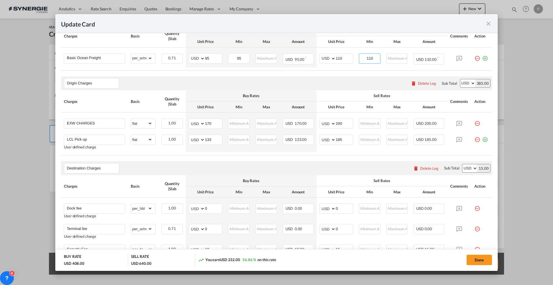
scroll to position [180, 0]
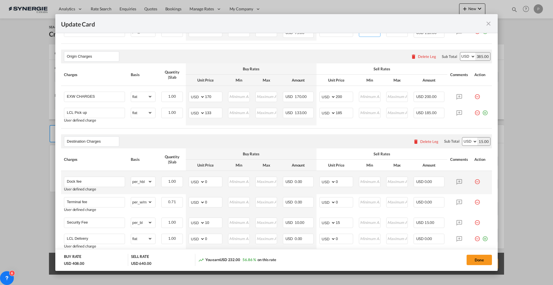
type input "110"
click at [221, 180] on td "AED AFN ALL AMD ANG AOA ARS AUD AWG AZN BAM BBD BDT BGN BHD BIF BMD BND BOB BRL…" at bounding box center [205, 182] width 39 height 23
click at [215, 181] on input "0" at bounding box center [213, 181] width 17 height 9
click at [212, 181] on input "0" at bounding box center [213, 181] width 17 height 9
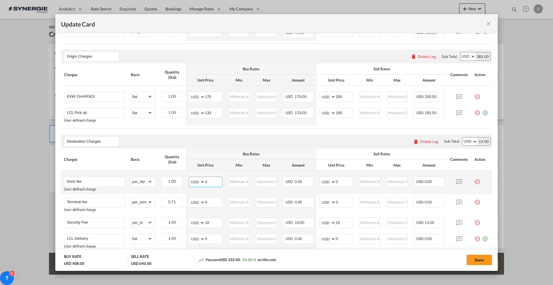
click at [212, 181] on input "0" at bounding box center [213, 181] width 17 height 9
type input "60"
type input "70"
click at [109, 202] on input "Terminal fee" at bounding box center [96, 201] width 58 height 9
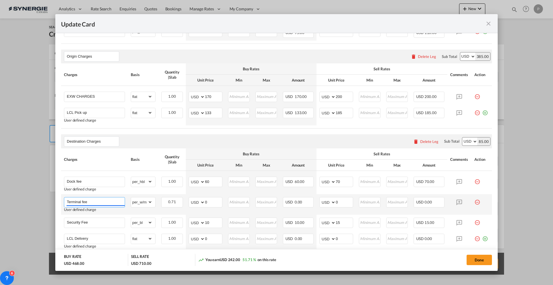
click at [109, 202] on input "Terminal fee" at bounding box center [96, 201] width 58 height 9
click at [474, 200] on md-icon "icon-minus-circle-outline red-400-fg pt-7" at bounding box center [477, 200] width 6 height 6
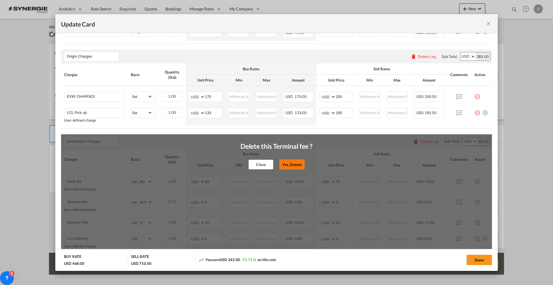
click at [288, 162] on button "Yes, Delete" at bounding box center [291, 164] width 25 height 10
type input "Security Fee"
select select "per_bl"
type input "10"
type input "15"
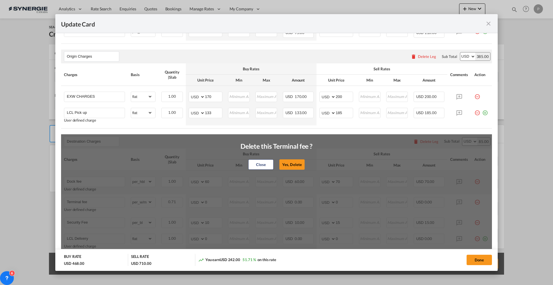
type input "LCL Delivery"
select select "flat"
type input "0"
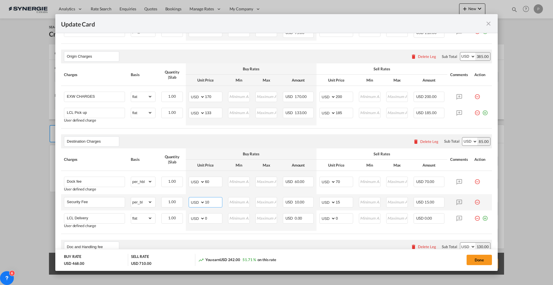
click at [215, 201] on input "10" at bounding box center [213, 201] width 17 height 9
type input "15"
click at [340, 198] on input "15" at bounding box center [344, 201] width 17 height 9
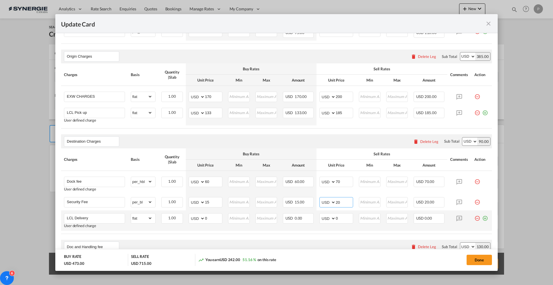
type input "20"
click at [474, 218] on md-icon "icon-minus-circle-outline red-400-fg pt-7" at bounding box center [477, 216] width 6 height 6
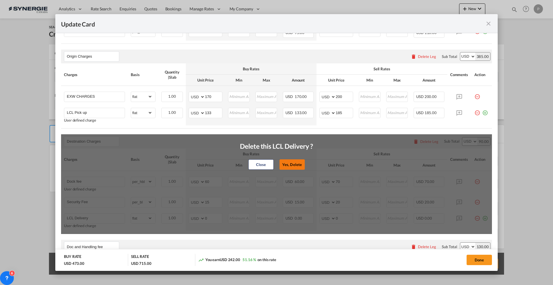
click at [281, 161] on button "Yes, Delete" at bounding box center [291, 164] width 25 height 10
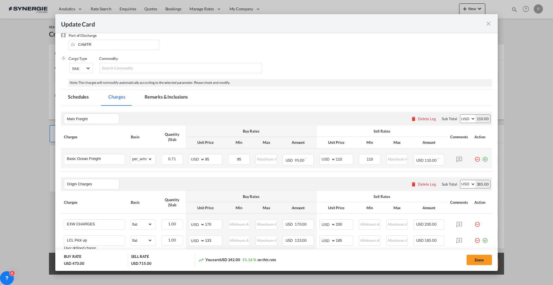
scroll to position [36, 0]
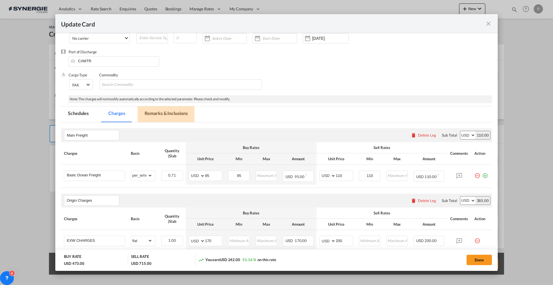
click at [166, 115] on md-tab-item "Remarks & Inclusions" at bounding box center [166, 114] width 57 height 16
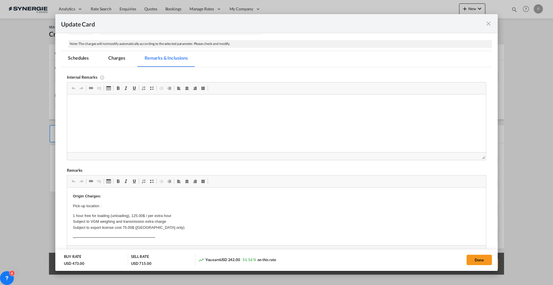
scroll to position [180, 0]
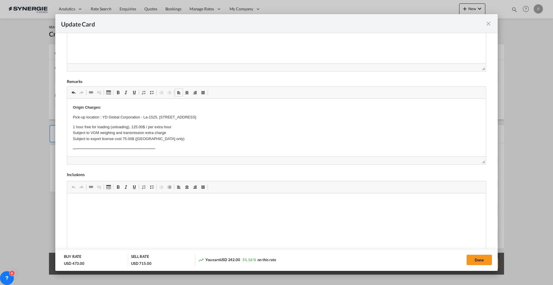
click at [73, 108] on html "Origin Charges: Pick-up location : YD Global Corporation - La-1525, Jungang Cir…" at bounding box center [276, 286] width 419 height 375
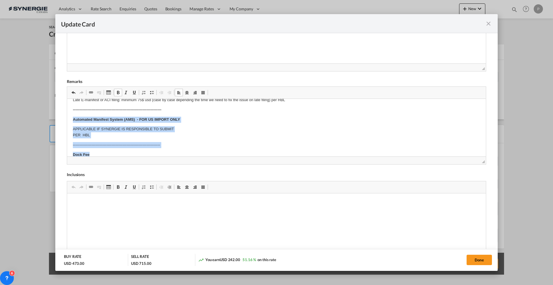
scroll to position [124, 0]
drag, startPoint x: 71, startPoint y: 135, endPoint x: 175, endPoint y: 139, distance: 104.4
click at [175, 139] on html "Commodity: bearings 1 pallet, 110x80x45 cm 1 pallet 80x60x58 cm total weight: 7…" at bounding box center [276, 181] width 419 height 412
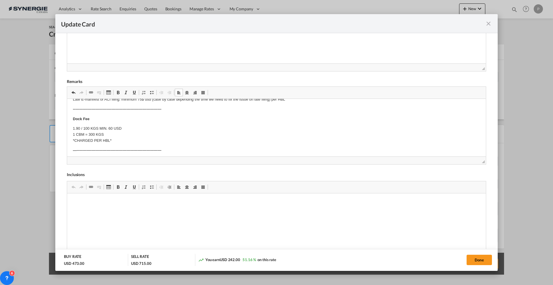
scroll to position [160, 0]
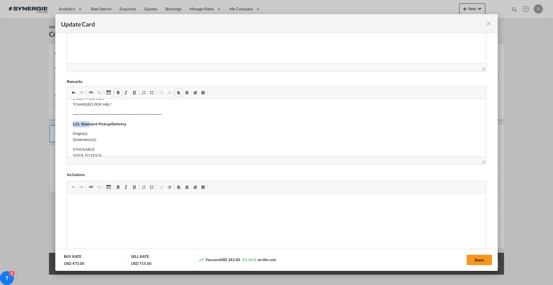
drag, startPoint x: 71, startPoint y: 119, endPoint x: 90, endPoint y: 123, distance: 18.9
click at [90, 123] on html "Commodity: bearings 1 pallet, 110x80x45 cm 1 pallet 80x60x58 cm total weight: 7…" at bounding box center [276, 127] width 419 height 377
click at [77, 125] on strong "LCL Standard Pickup/Delivery" at bounding box center [99, 124] width 53 height 4
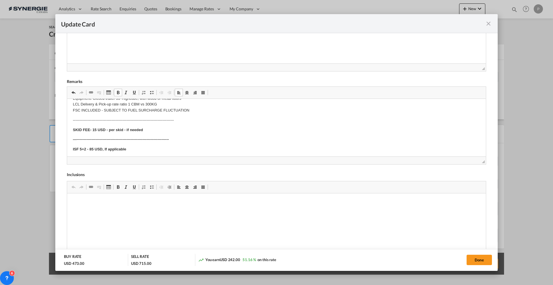
scroll to position [226, 0]
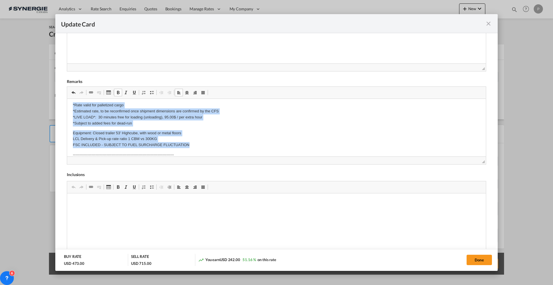
drag, startPoint x: 71, startPoint y: 113, endPoint x: 203, endPoint y: 145, distance: 135.4
click at [203, 145] on html "Commodity: bearings 1 pallet, 110x80x45 cm 1 pallet 80x60x58 cm total weight: 7…" at bounding box center [276, 61] width 419 height 377
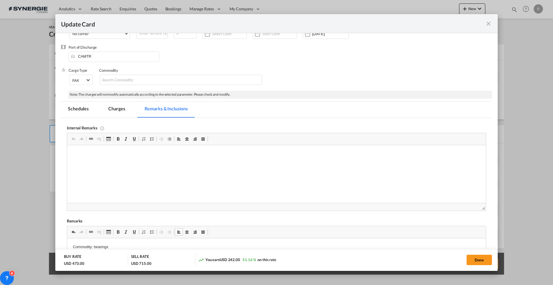
scroll to position [36, 0]
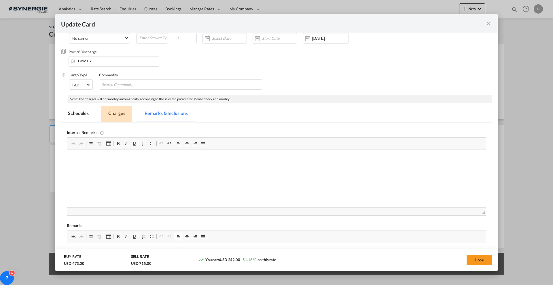
click at [124, 115] on md-tab-item "Charges" at bounding box center [116, 114] width 31 height 16
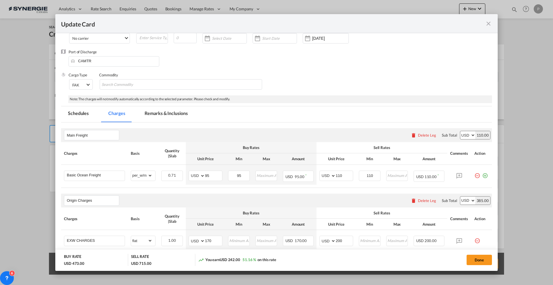
scroll to position [0, 0]
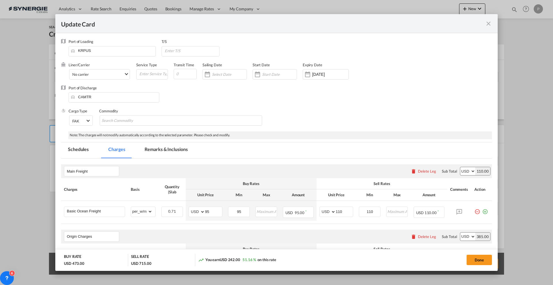
click at [171, 149] on md-tab-item "Remarks & Inclusions" at bounding box center [166, 150] width 57 height 16
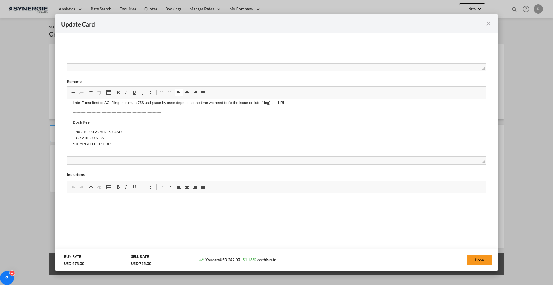
scroll to position [108, 0]
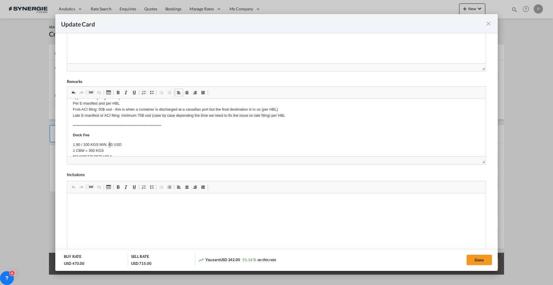
click at [109, 142] on p "1.90 / 100 KGS MIN. 60 USD 1 CBM = 300 KGS *CHARGED PER HBL*" at bounding box center [276, 151] width 407 height 18
click at [109, 142] on p "1.90 / 100 KGS MIN. 70 USD 1 CBM = 300 KGS *CHARGED PER HBL*" at bounding box center [276, 151] width 407 height 18
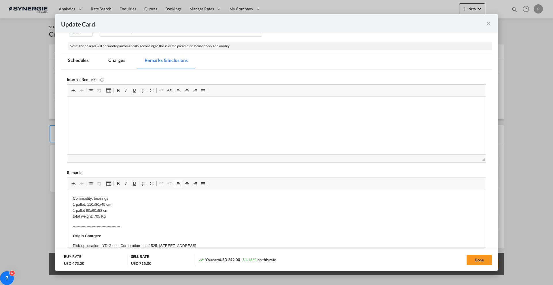
scroll to position [0, 0]
drag, startPoint x: 124, startPoint y: 214, endPoint x: 195, endPoint y: 352, distance: 155.1
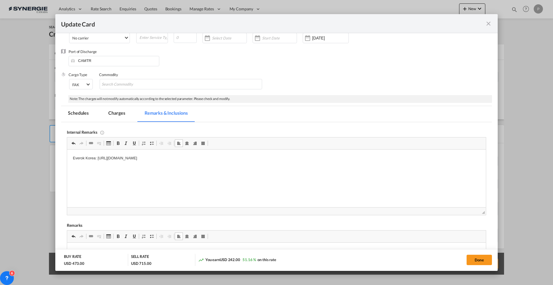
scroll to position [0, 0]
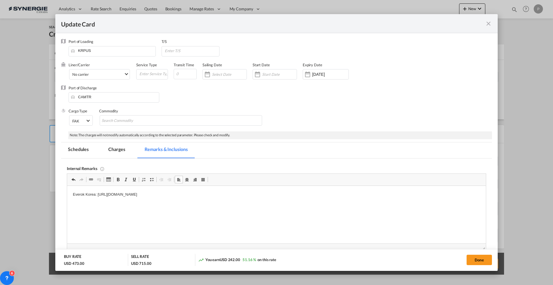
click at [186, 58] on div "T/S" at bounding box center [194, 50] width 64 height 23
click at [188, 52] on input "Update Card Port ..." at bounding box center [191, 50] width 55 height 9
type input "CAVAN"
type input "40"
click at [116, 145] on md-tab-item "Charges" at bounding box center [116, 150] width 31 height 16
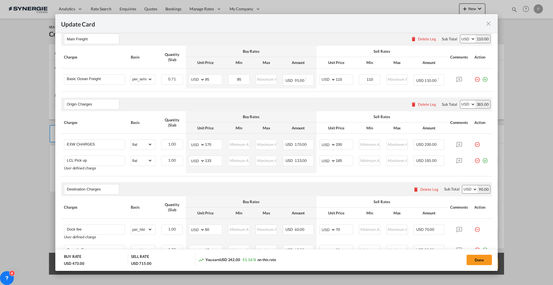
scroll to position [144, 0]
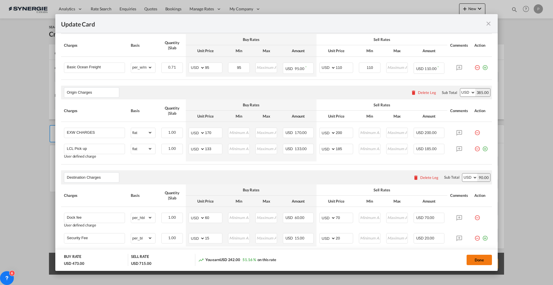
click at [478, 261] on button "Done" at bounding box center [479, 260] width 25 height 10
type input "[DATE]"
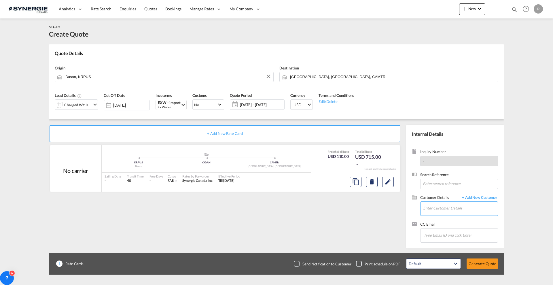
click at [437, 206] on input "Enter Customer Details" at bounding box center [460, 208] width 75 height 13
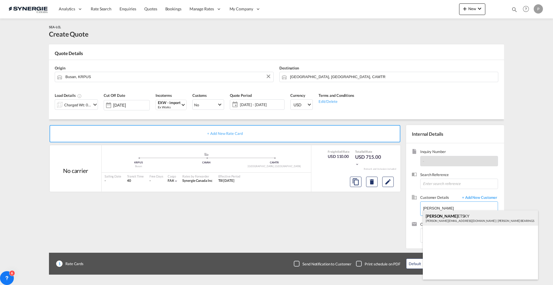
click at [446, 221] on div "ADAM LEN ETSKY adamlenetsky@allenbearings.com | ALLEN BEARINGS" at bounding box center [480, 218] width 115 height 16
type input "ALLEN BEARINGS, ADAM LENETSKY, adamlenetsky@allenbearings.com"
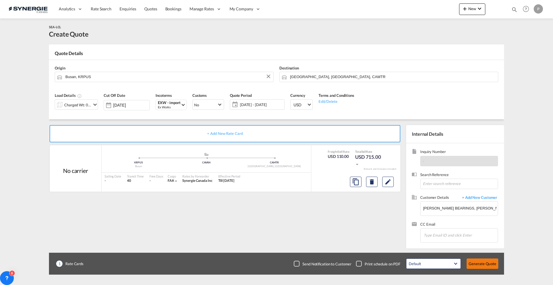
click at [478, 260] on button "Generate Quote" at bounding box center [483, 263] width 32 height 10
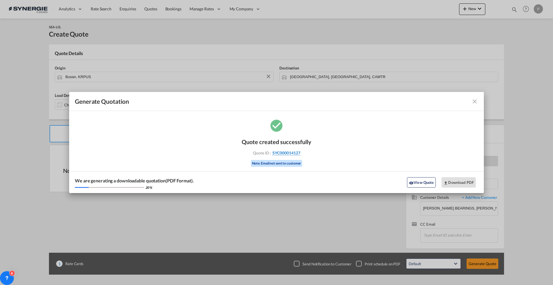
click at [300, 154] on div "Quote ID : SYC000014127" at bounding box center [276, 152] width 67 height 5
copy div "SYC000014127"
click at [447, 181] on md-icon "icon-download" at bounding box center [446, 183] width 5 height 5
click at [412, 182] on md-icon "icon-eye" at bounding box center [411, 183] width 5 height 5
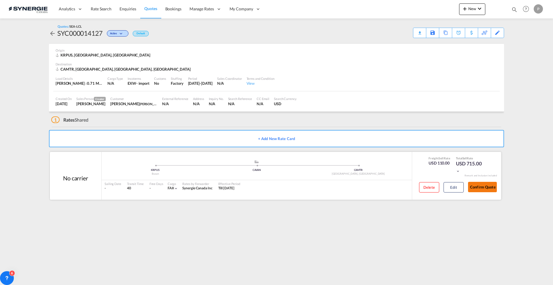
click at [484, 188] on button "Confirm Quote" at bounding box center [482, 187] width 29 height 10
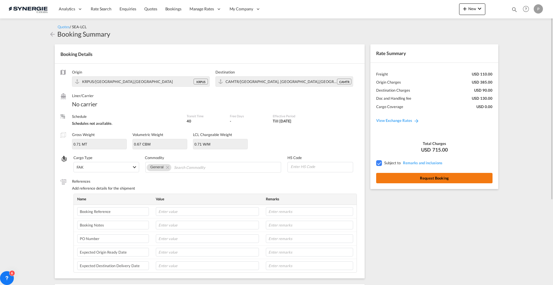
click at [437, 181] on button "Request Booking" at bounding box center [434, 178] width 116 height 10
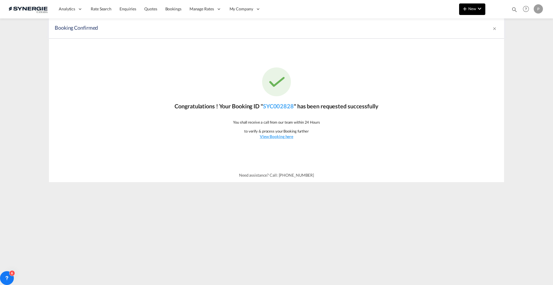
click at [480, 7] on md-icon "icon-chevron-down" at bounding box center [479, 8] width 7 height 7
click at [454, 46] on span "Quote" at bounding box center [456, 43] width 6 height 12
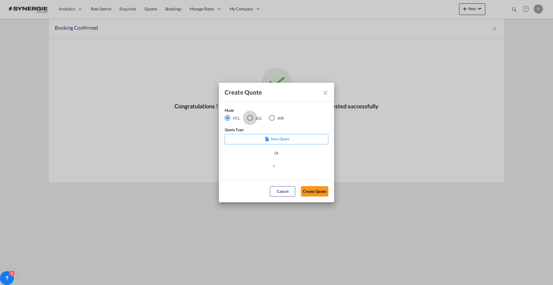
click at [252, 116] on div "LCL" at bounding box center [250, 118] width 6 height 6
click at [258, 172] on md-select "Select template *NEW* FCL FREEHAND / DAP [PERSON_NAME] | [DATE] *NEW* Import FC…" at bounding box center [277, 168] width 104 height 12
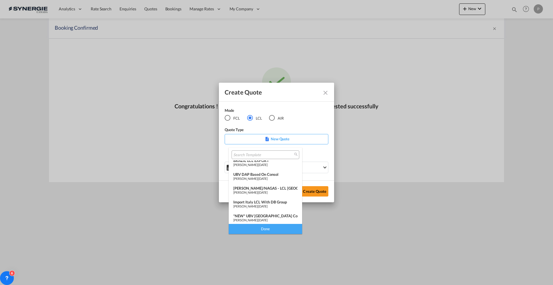
scroll to position [36, 0]
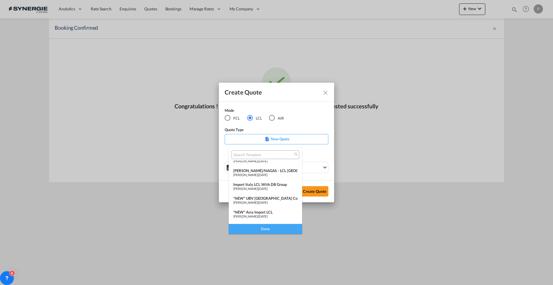
click at [267, 213] on div "*NEW* Asia Import LCL" at bounding box center [265, 212] width 64 height 5
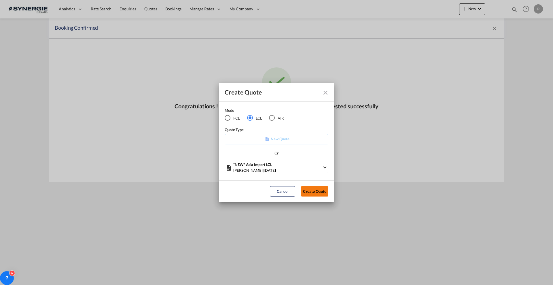
click at [314, 190] on button "Create Quote" at bounding box center [314, 191] width 27 height 10
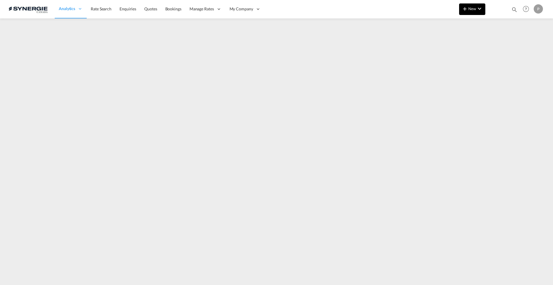
click at [478, 12] on md-icon "icon-chevron-down" at bounding box center [479, 8] width 7 height 7
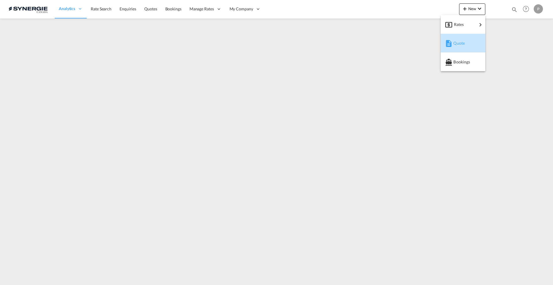
click at [469, 45] on div "Quote" at bounding box center [463, 43] width 21 height 14
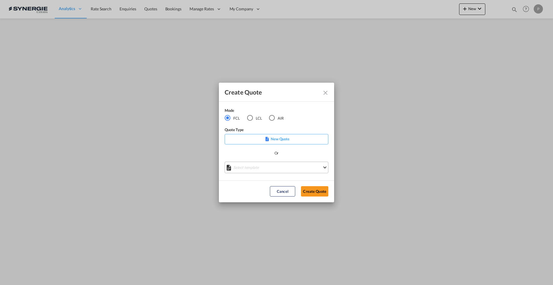
click at [257, 166] on md-select "Select template *NEW* FCL FREEHAND / DAP [PERSON_NAME] | [DATE] *NEW* Import FC…" at bounding box center [277, 168] width 104 height 12
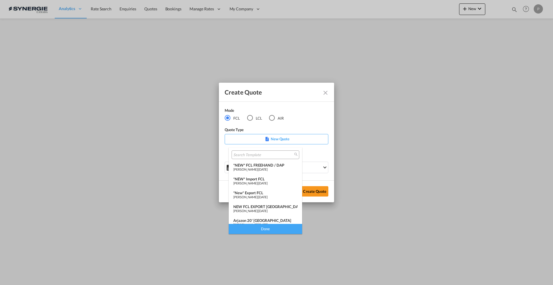
click at [257, 168] on span "[PERSON_NAME]" at bounding box center [245, 169] width 24 height 4
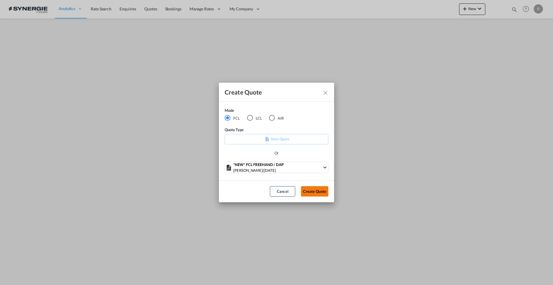
click at [310, 190] on button "Create Quote" at bounding box center [314, 191] width 27 height 10
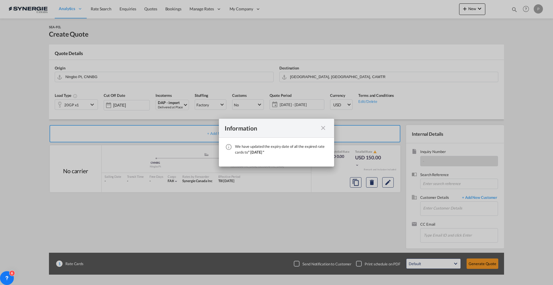
click at [321, 129] on md-icon "icon-close fg-AAA8AD cursor" at bounding box center [323, 127] width 7 height 7
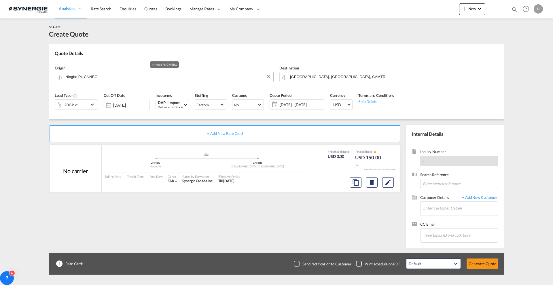
click at [127, 73] on input "Ningbo Pt, CNNBG" at bounding box center [167, 77] width 205 height 10
type input "d"
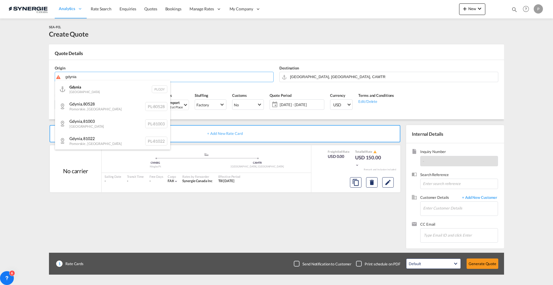
click at [113, 93] on div "[GEOGRAPHIC_DATA] [GEOGRAPHIC_DATA] PLGDY" at bounding box center [112, 88] width 115 height 17
type input "[GEOGRAPHIC_DATA], PLGDY"
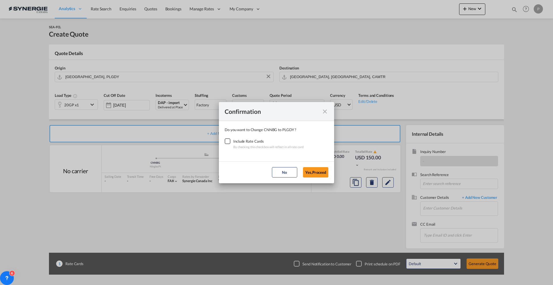
click at [230, 142] on div "Checkbox No Ink" at bounding box center [228, 141] width 6 height 6
click at [314, 170] on button "Yes,Proceed" at bounding box center [315, 172] width 25 height 10
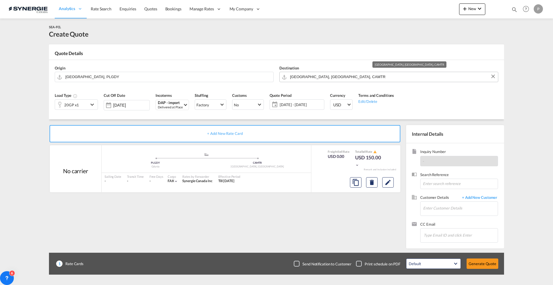
click at [378, 76] on input "[GEOGRAPHIC_DATA], [GEOGRAPHIC_DATA], CAMTR" at bounding box center [392, 77] width 205 height 10
click at [45, 94] on md-content "Analytics Reports Dashboard Rate Search Enquiries Quotes Bookings" at bounding box center [276, 142] width 553 height 285
click at [75, 102] on div "20GP x1" at bounding box center [71, 105] width 15 height 8
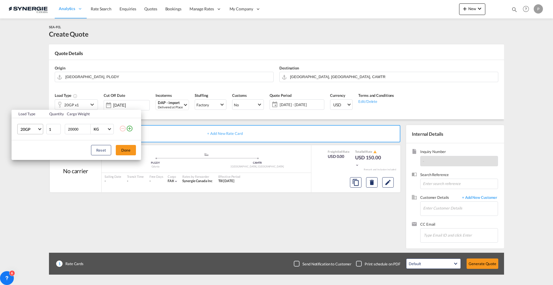
click at [29, 131] on span "20GP" at bounding box center [28, 129] width 17 height 6
click at [34, 154] on md-option "40HC" at bounding box center [35, 157] width 39 height 14
click at [122, 151] on button "Done" at bounding box center [126, 150] width 20 height 10
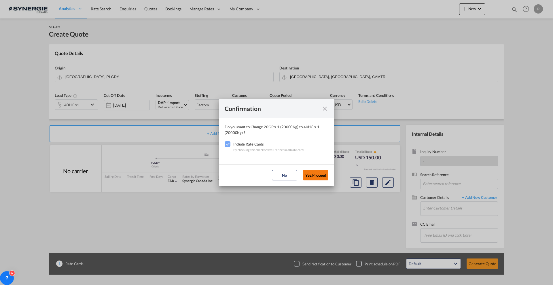
click at [315, 179] on button "Yes,Proceed" at bounding box center [315, 175] width 25 height 10
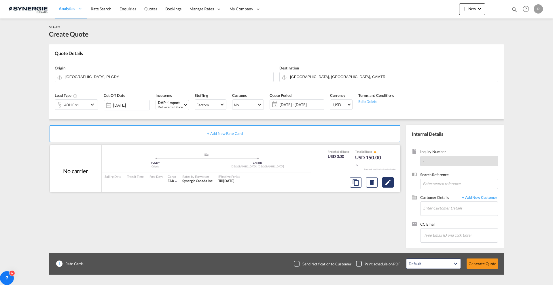
click at [389, 181] on md-icon "Edit" at bounding box center [388, 182] width 7 height 7
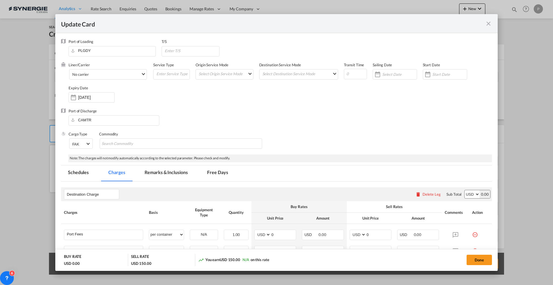
select select "per container"
select select "per B/L"
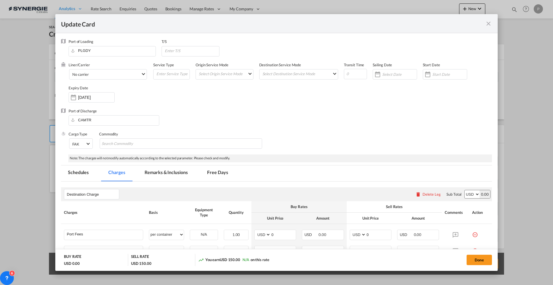
select select "per B/L"
select select "per shipment"
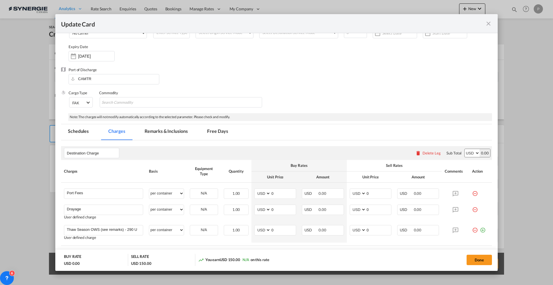
scroll to position [72, 0]
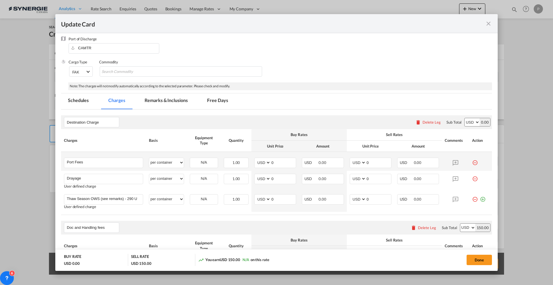
click at [472, 163] on md-icon "icon-minus-circle-outline red-400-fg" at bounding box center [475, 161] width 6 height 6
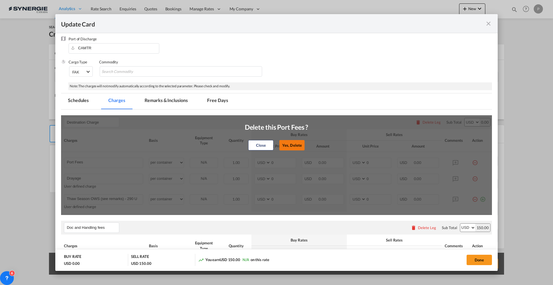
click at [296, 145] on button "Yes, Delete" at bounding box center [291, 145] width 25 height 10
type input "Drayage"
type input "Thaw Season OWS (see remarks) - 290 USD if applicable"
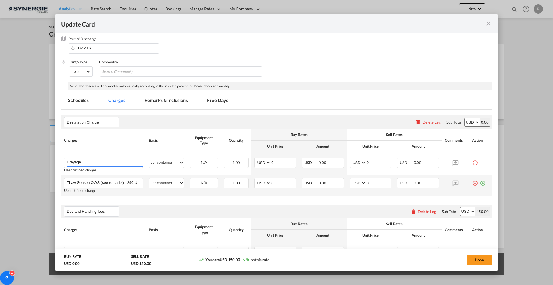
click at [472, 181] on md-icon "icon-minus-circle-outline red-400-fg" at bounding box center [475, 181] width 6 height 6
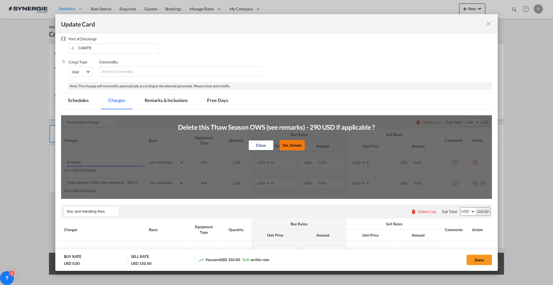
click at [287, 148] on button "Yes, Delete" at bounding box center [291, 145] width 25 height 10
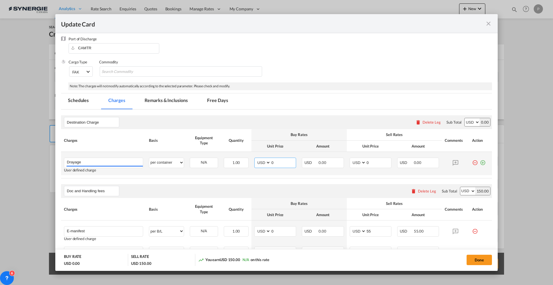
click at [276, 158] on input "0" at bounding box center [283, 162] width 25 height 9
type input "355"
type input "Doc and Handling fees"
type input "405"
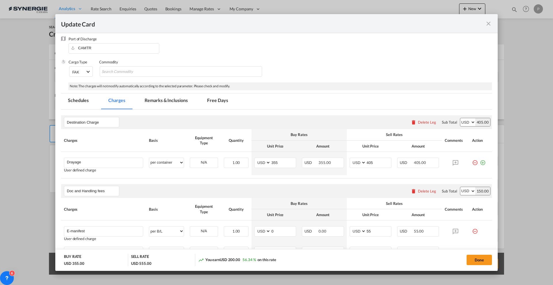
click at [262, 126] on div "Destination Charge Please enter leg name Leg Name Already Exists Delete Leg Sub…" at bounding box center [276, 122] width 431 height 14
click at [164, 100] on md-tab-item "Remarks & Inclusions" at bounding box center [166, 101] width 57 height 16
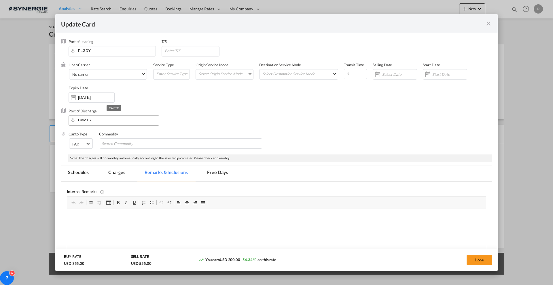
scroll to position [0, 0]
click at [134, 122] on input "CAMTR" at bounding box center [115, 119] width 88 height 9
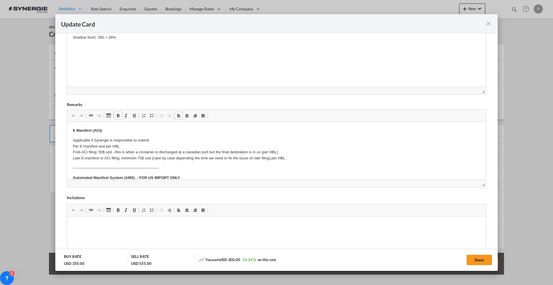
drag, startPoint x: 75, startPoint y: 142, endPoint x: 126, endPoint y: 151, distance: 52.1
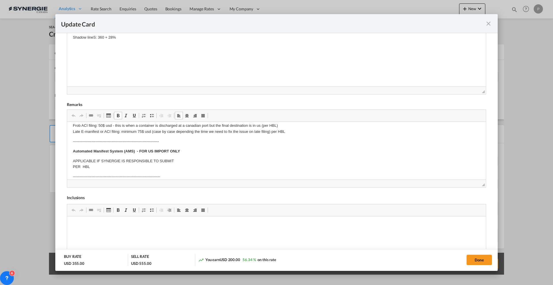
scroll to position [36, 0]
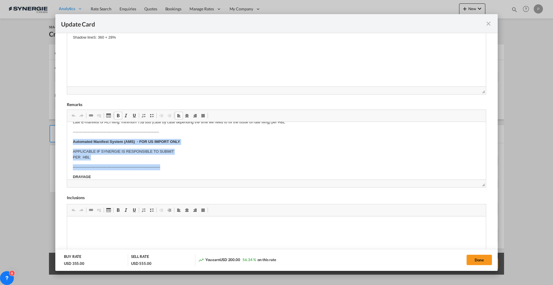
drag, startPoint x: 69, startPoint y: 142, endPoint x: 188, endPoint y: 162, distance: 120.0
click at [188, 162] on html "E Manifest (ACI): Applicable if Synergie is responsible to submit Per E-manifes…" at bounding box center [276, 241] width 419 height 310
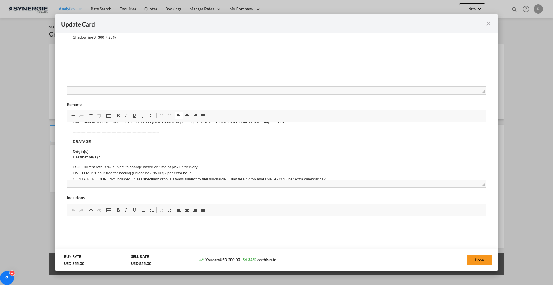
click at [104, 154] on p "Origin(s) : Destination(s) :" at bounding box center [276, 155] width 407 height 12
click at [115, 154] on p "Origin(s) : Calgary Ramp Destination(s) :" at bounding box center [276, 155] width 407 height 12
click at [113, 156] on p "Origin(s) : Calgary Ramp Destination(s) :" at bounding box center [276, 155] width 407 height 12
click at [108, 166] on p "FSC: Current rate is %, subject to change based on time of pick up/delivery LIV…" at bounding box center [276, 182] width 407 height 36
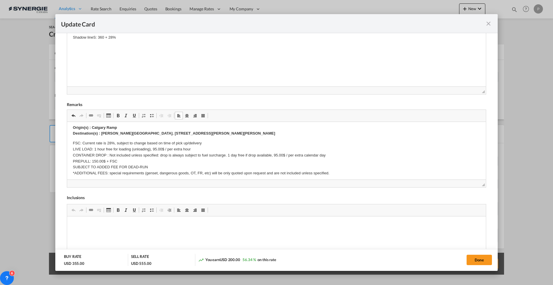
scroll to position [72, 0]
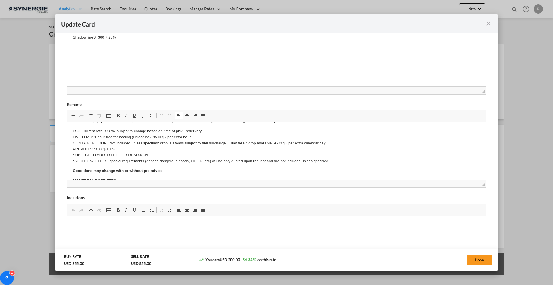
click at [158, 145] on p "FSC: Current rate is 28%, subject to change based on time of pick up/delivery L…" at bounding box center [276, 146] width 407 height 36
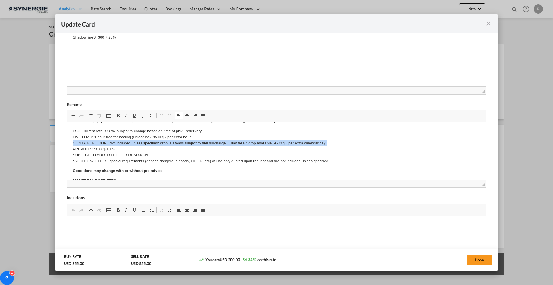
click at [158, 145] on p "FSC: Current rate is 28%, subject to change based on time of pick up/delivery L…" at bounding box center [276, 146] width 407 height 36
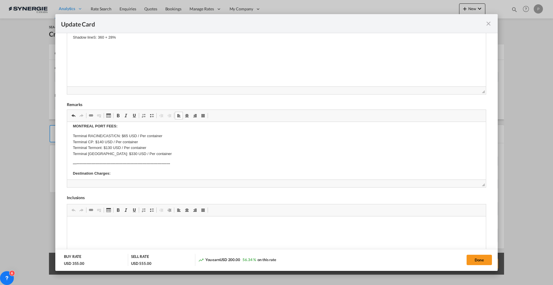
scroll to position [108, 0]
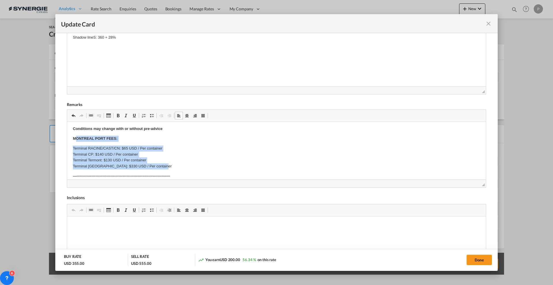
drag, startPoint x: 75, startPoint y: 140, endPoint x: 194, endPoint y: 165, distance: 121.6
click at [194, 165] on body "E Manifest (ACI): Applicable if Synergie is responsible to submit Per E-manifes…" at bounding box center [276, 148] width 407 height 257
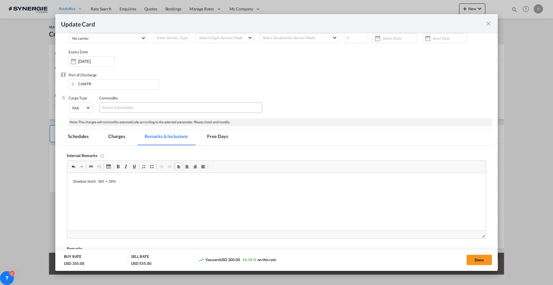
scroll to position [0, 0]
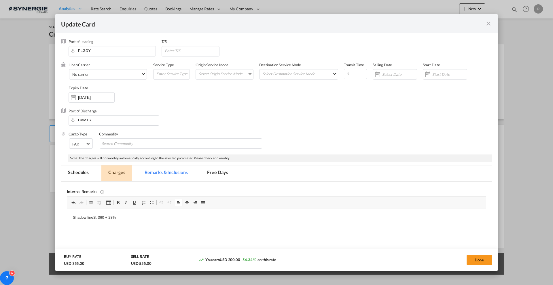
click at [129, 173] on md-tab-item "Charges" at bounding box center [116, 173] width 31 height 16
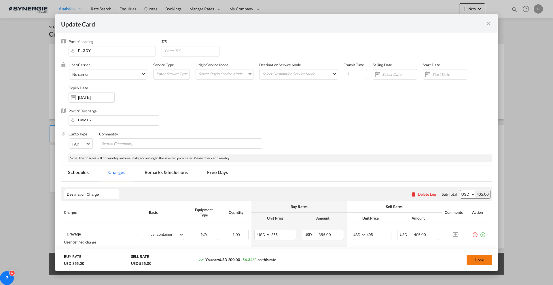
click at [486, 262] on button "Done" at bounding box center [479, 260] width 25 height 10
type input "[DATE]"
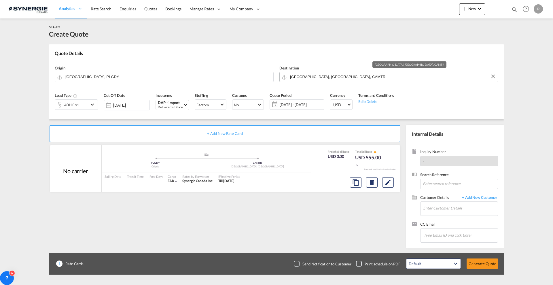
click at [293, 74] on input "[GEOGRAPHIC_DATA], [GEOGRAPHIC_DATA], CAMTR" at bounding box center [392, 77] width 205 height 10
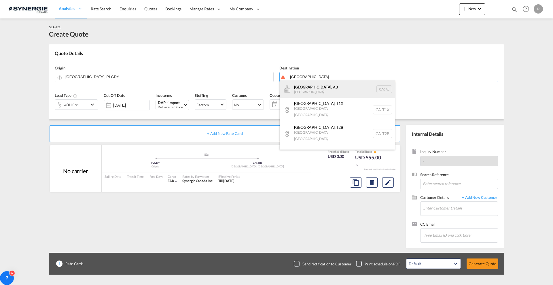
click at [314, 90] on div "[GEOGRAPHIC_DATA] , AB [GEOGRAPHIC_DATA] [PERSON_NAME]" at bounding box center [337, 88] width 115 height 17
type input "[GEOGRAPHIC_DATA], [GEOGRAPHIC_DATA], [GEOGRAPHIC_DATA]"
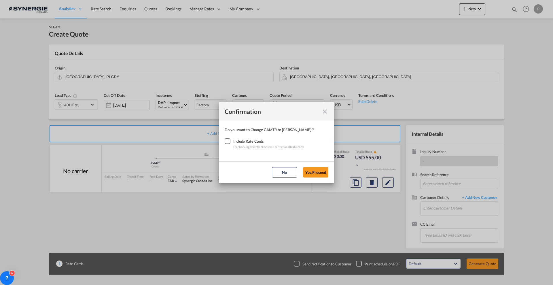
click at [230, 143] on div "Checkbox No Ink" at bounding box center [228, 141] width 6 height 6
click at [321, 173] on button "Yes,Proceed" at bounding box center [315, 172] width 25 height 10
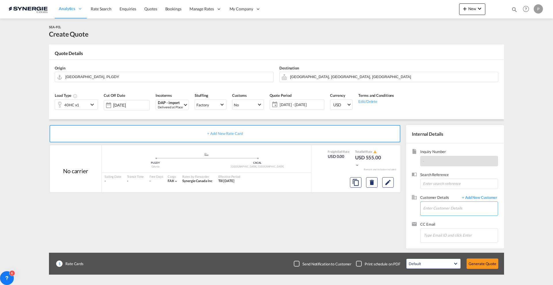
click at [446, 209] on input "Enter Customer Details" at bounding box center [460, 208] width 75 height 13
paste input "[EMAIL_ADDRESS][PERSON_NAME][DOMAIN_NAME]"
click at [454, 215] on div "[PERSON_NAME] [EMAIL_ADDRESS][PERSON_NAME][DOMAIN_NAME] | SPEEDWAY FREIGHT SERV…" at bounding box center [480, 218] width 115 height 16
type input "SPEEDWAY FREIGHT SERVICES ([GEOGRAPHIC_DATA]) [GEOGRAPHIC_DATA]. Z O.O., [PERSO…"
click at [480, 266] on button "Generate Quote" at bounding box center [483, 263] width 32 height 10
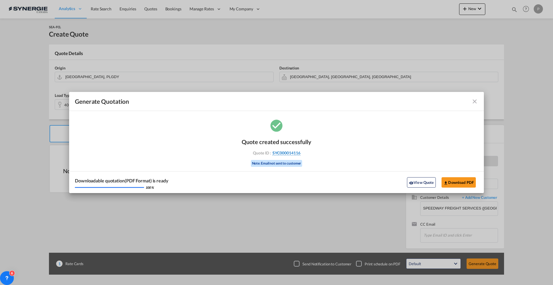
drag, startPoint x: 309, startPoint y: 154, endPoint x: 300, endPoint y: 155, distance: 9.5
click at [300, 155] on div "Quote ID : SYC000014116" at bounding box center [276, 152] width 67 height 5
copy div "SYC000014116"
click at [453, 180] on button "Download PDF" at bounding box center [459, 182] width 34 height 10
